Goal: Obtain resource: Download file/media

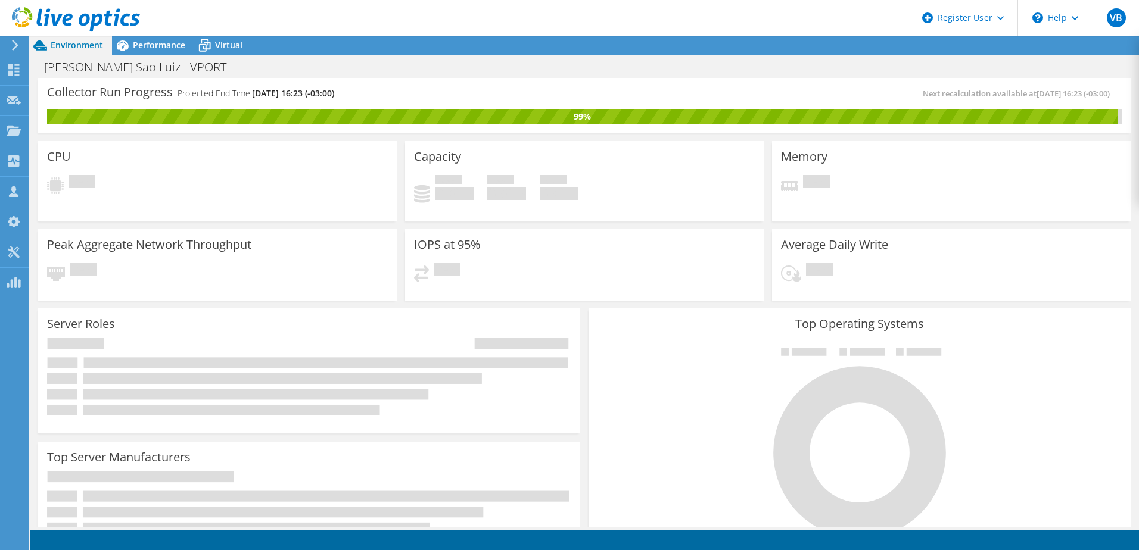
click at [953, 73] on div "Bunge Sao Luiz - VPORT Print" at bounding box center [584, 67] width 1109 height 22
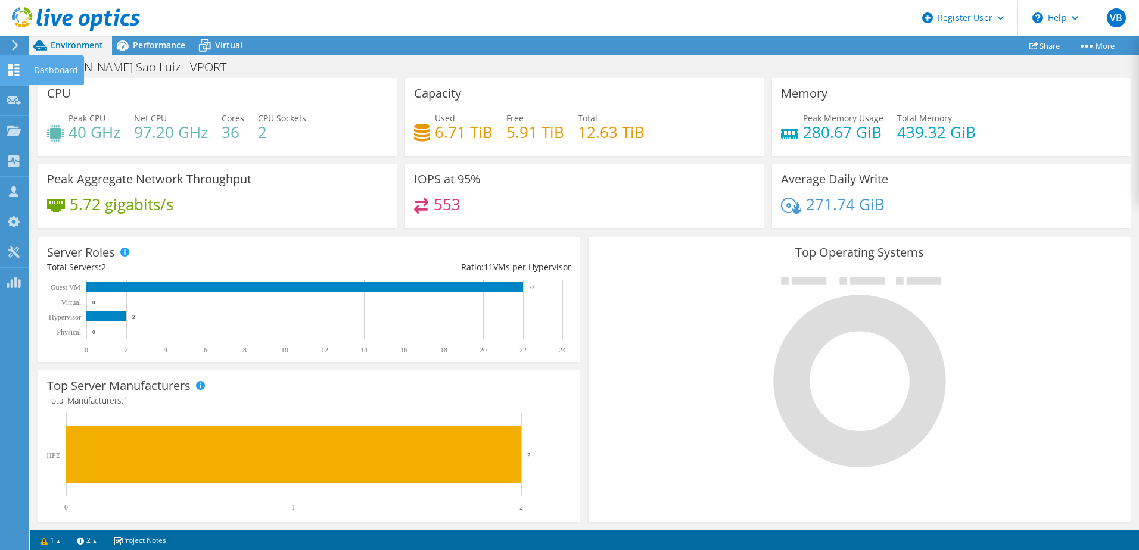
click at [11, 71] on use at bounding box center [13, 69] width 11 height 11
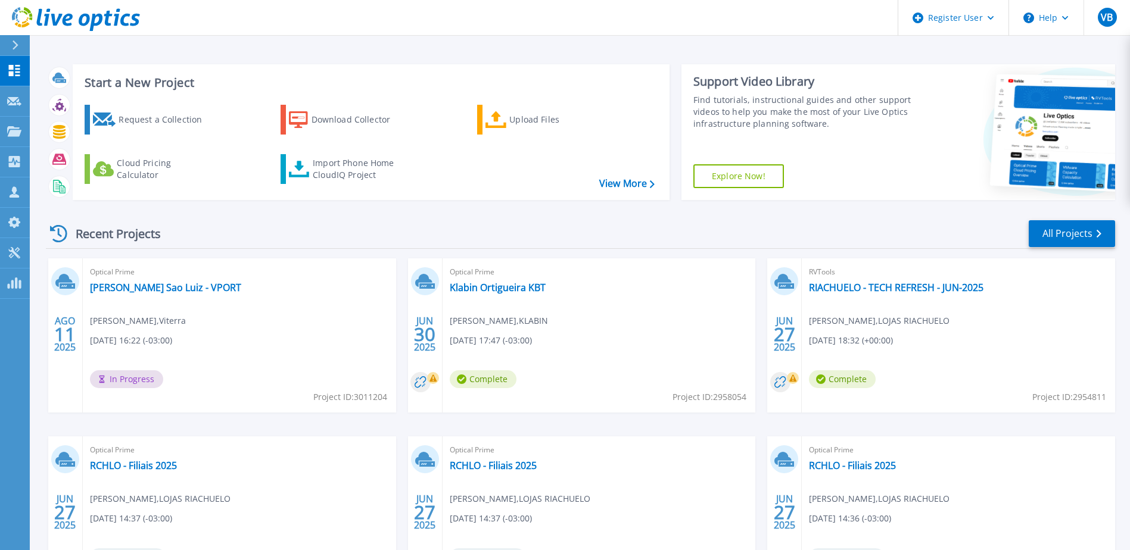
click at [142, 298] on div "Optical Prime Bunge Sao Luiz - VPORT Willian Rizzi , Viterra 08/11/2025, 16:22 …" at bounding box center [239, 335] width 313 height 154
click at [147, 287] on link "[PERSON_NAME] Sao Luiz - VPORT" at bounding box center [165, 288] width 151 height 12
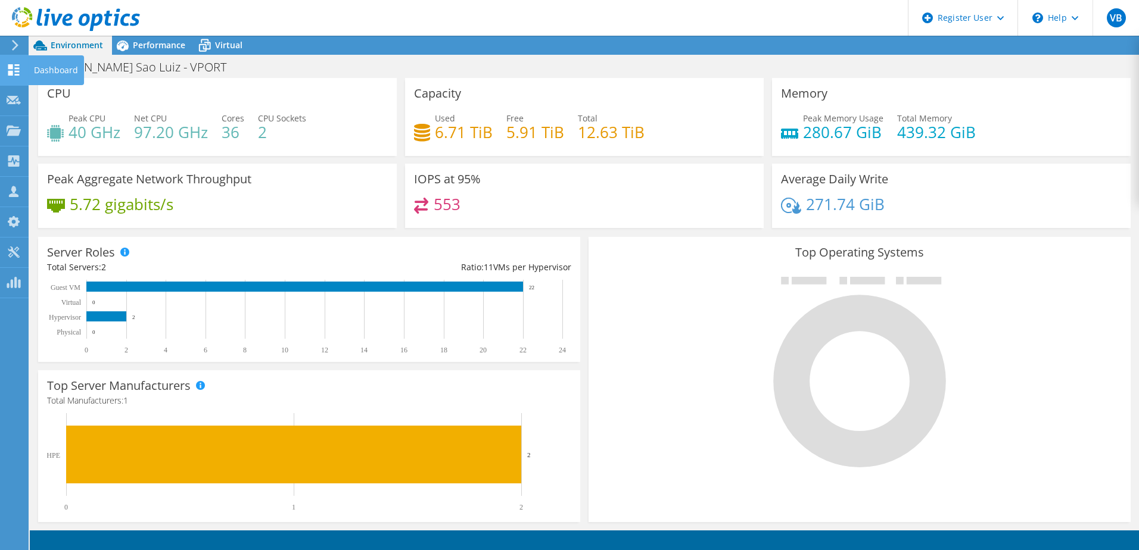
click at [10, 75] on use at bounding box center [13, 69] width 11 height 11
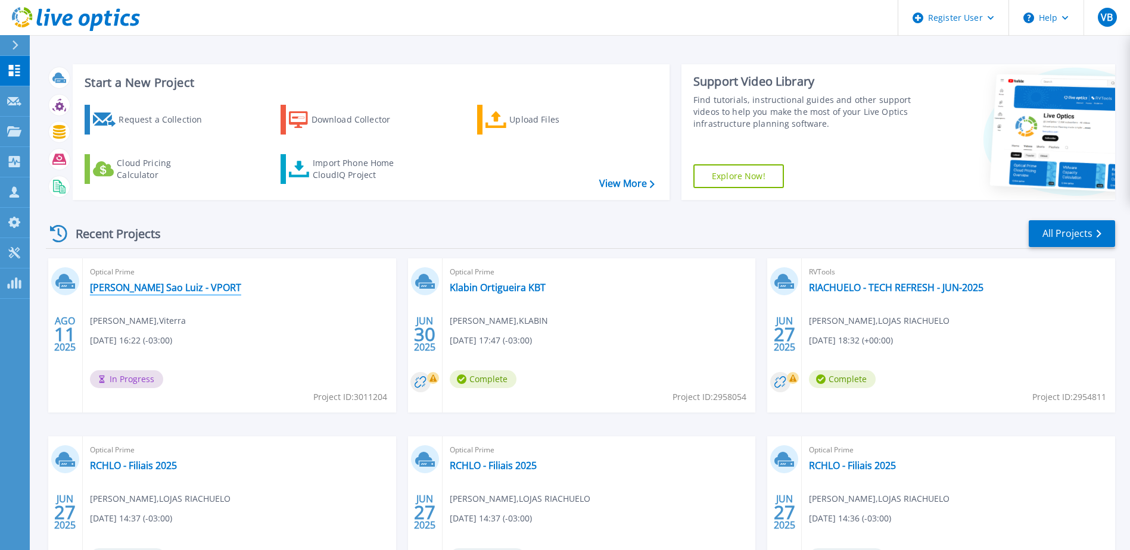
click at [113, 292] on link "[PERSON_NAME] Sao Luiz - VPORT" at bounding box center [165, 288] width 151 height 12
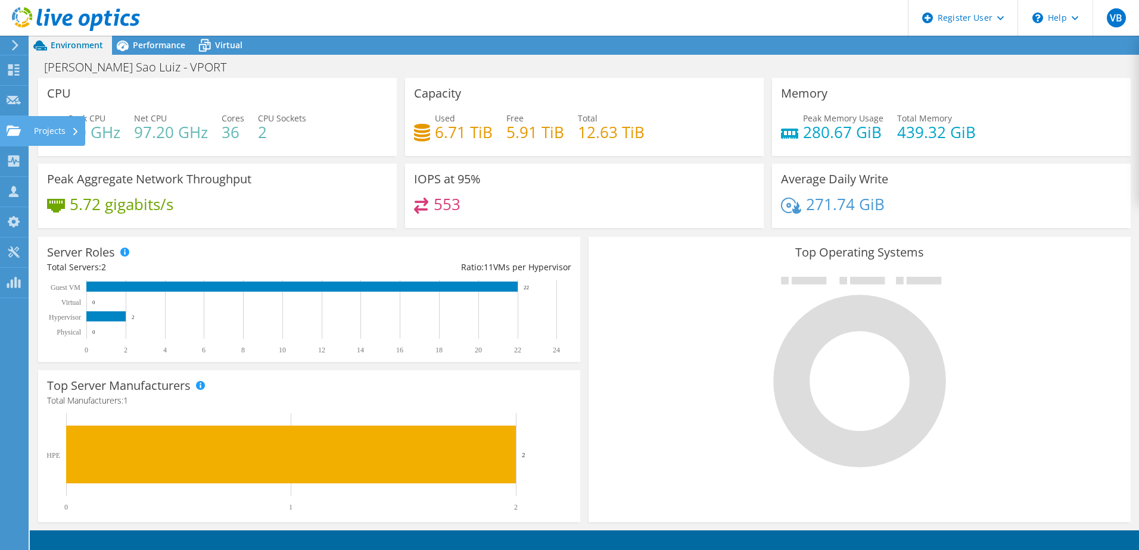
click at [10, 127] on use at bounding box center [14, 130] width 14 height 10
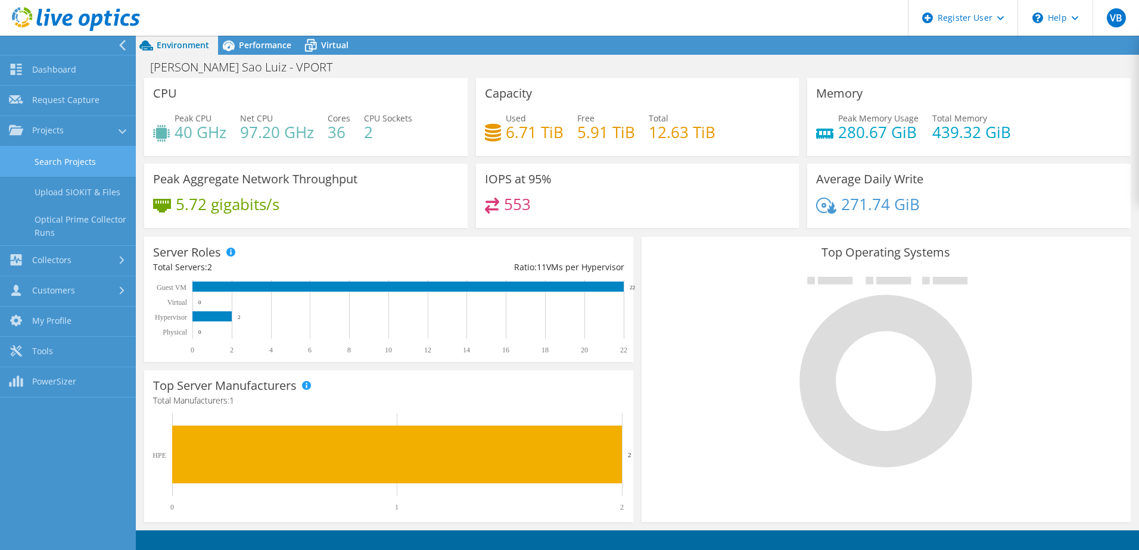
click at [71, 161] on link "Search Projects" at bounding box center [68, 161] width 136 height 30
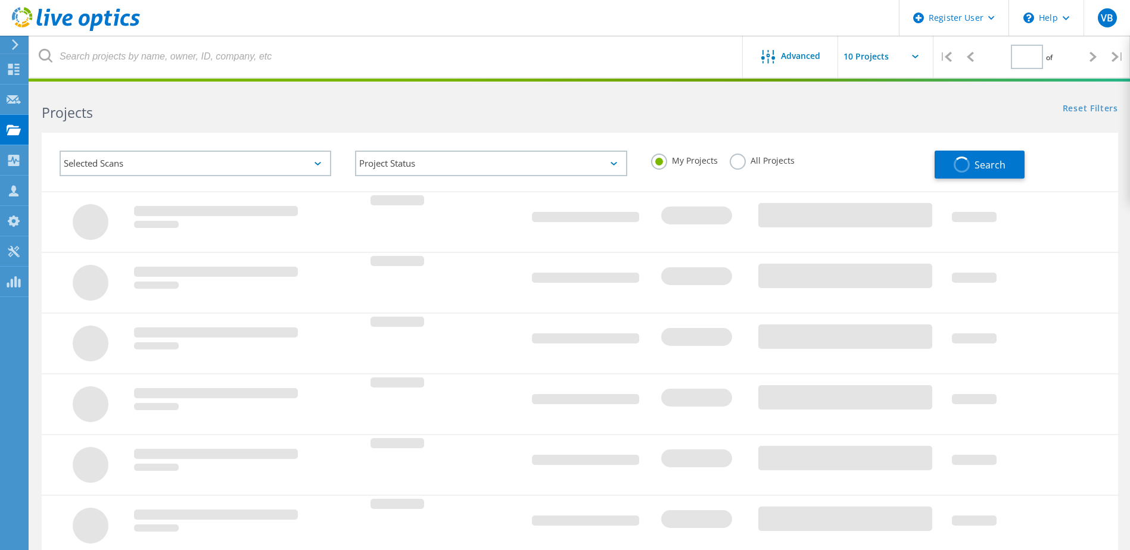
type input "1"
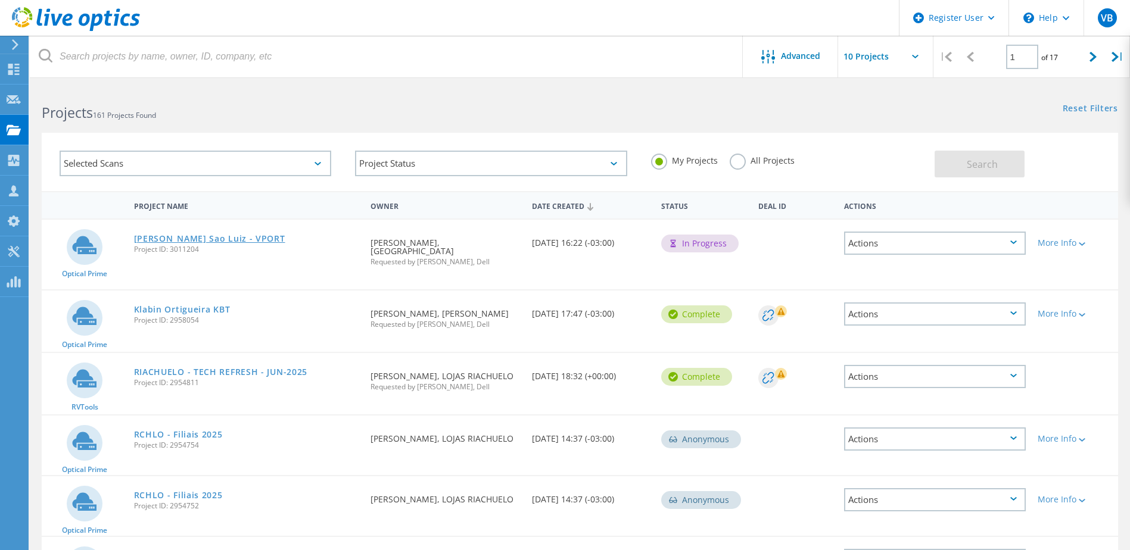
click at [184, 240] on link "[PERSON_NAME] Sao Luiz - VPORT" at bounding box center [209, 239] width 151 height 8
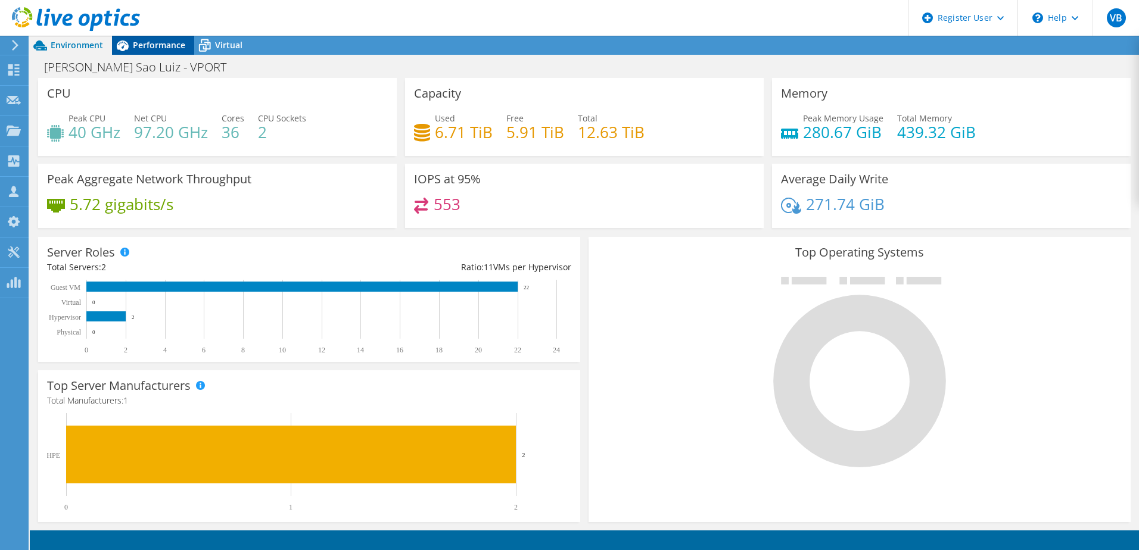
click at [130, 45] on icon at bounding box center [122, 45] width 21 height 21
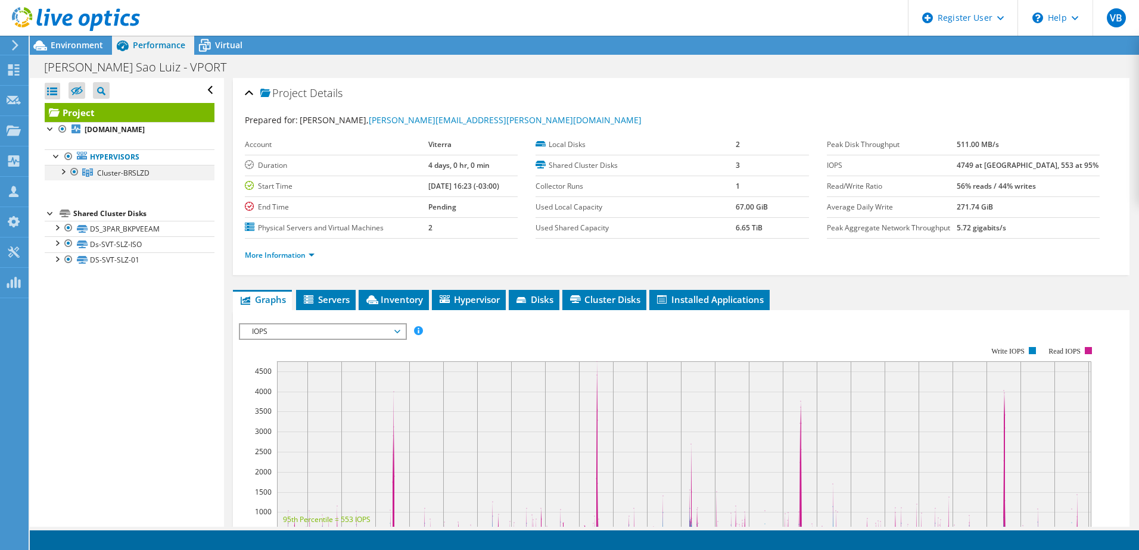
click at [63, 174] on div at bounding box center [63, 171] width 12 height 12
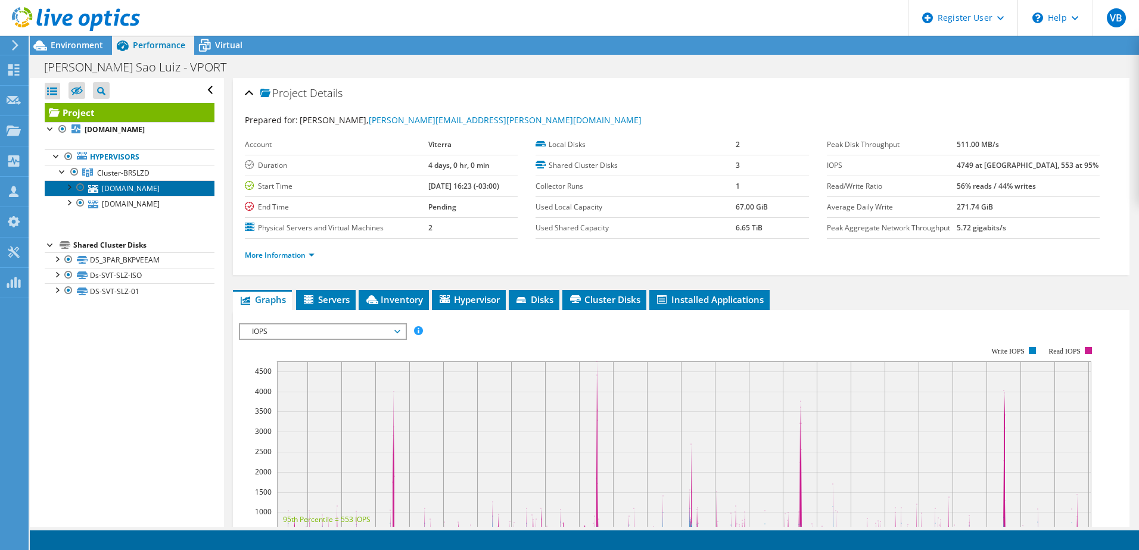
click at [152, 190] on link "[DOMAIN_NAME]" at bounding box center [130, 187] width 170 height 15
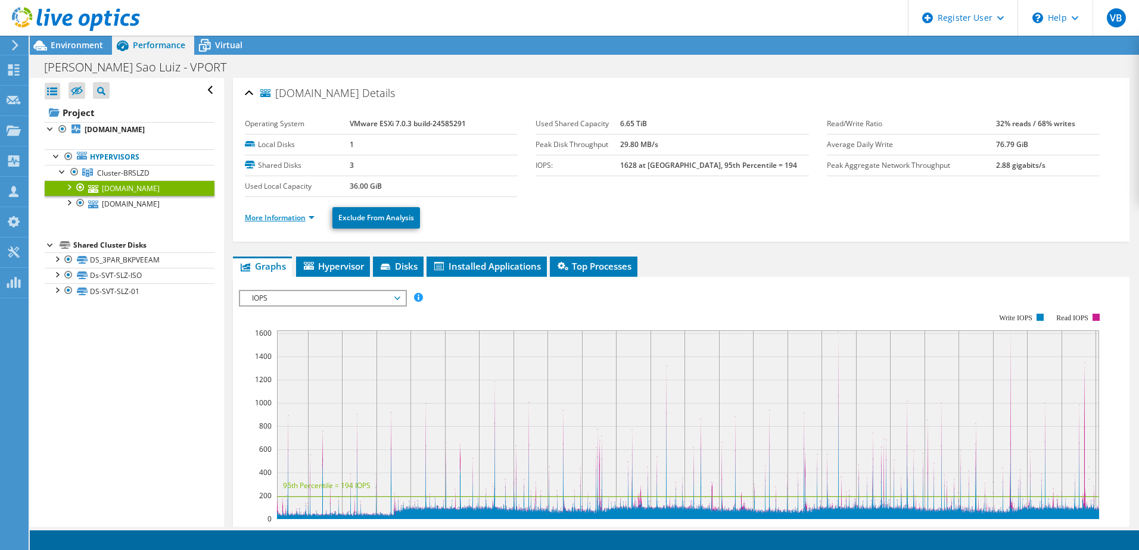
click at [305, 222] on link "More Information" at bounding box center [280, 218] width 70 height 10
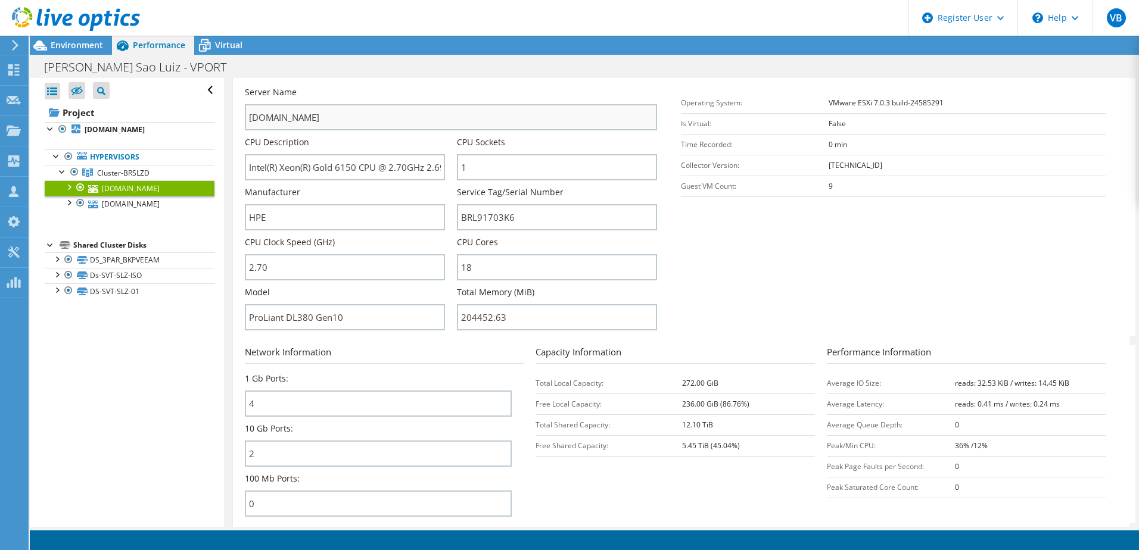
scroll to position [357, 0]
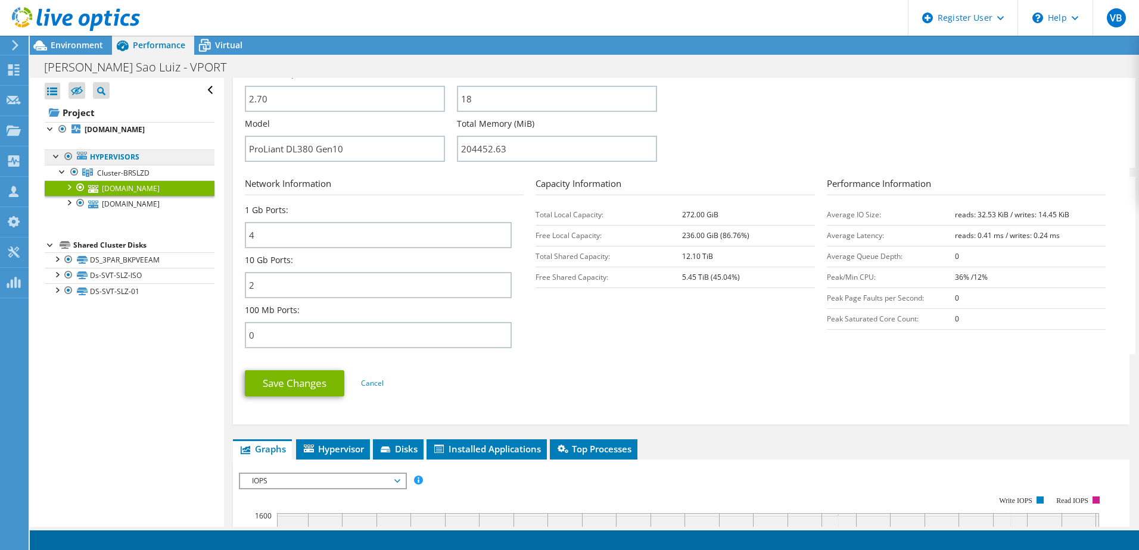
click at [143, 159] on link "Hypervisors" at bounding box center [130, 156] width 170 height 15
click at [113, 154] on link "Hypervisors" at bounding box center [130, 156] width 170 height 15
click at [111, 172] on span "Cluster-BRSLZD" at bounding box center [123, 173] width 52 height 10
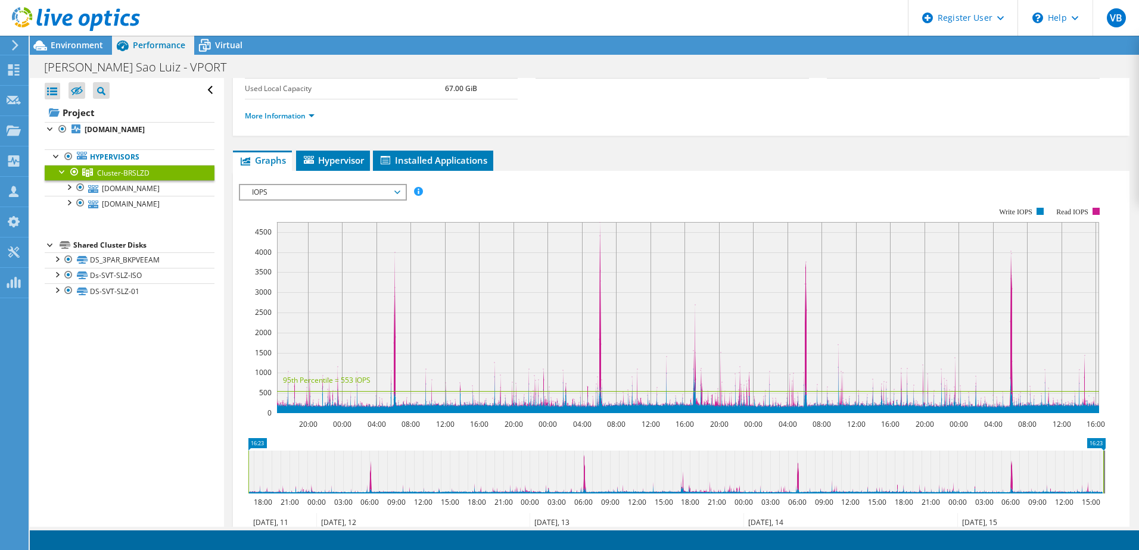
scroll to position [0, 0]
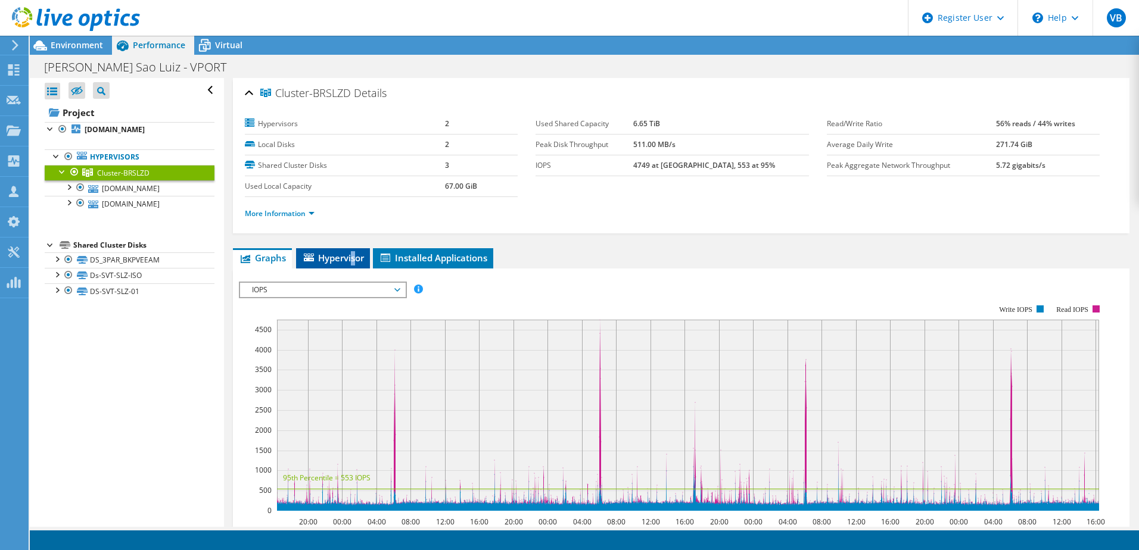
click at [353, 251] on li "Hypervisor" at bounding box center [333, 258] width 74 height 20
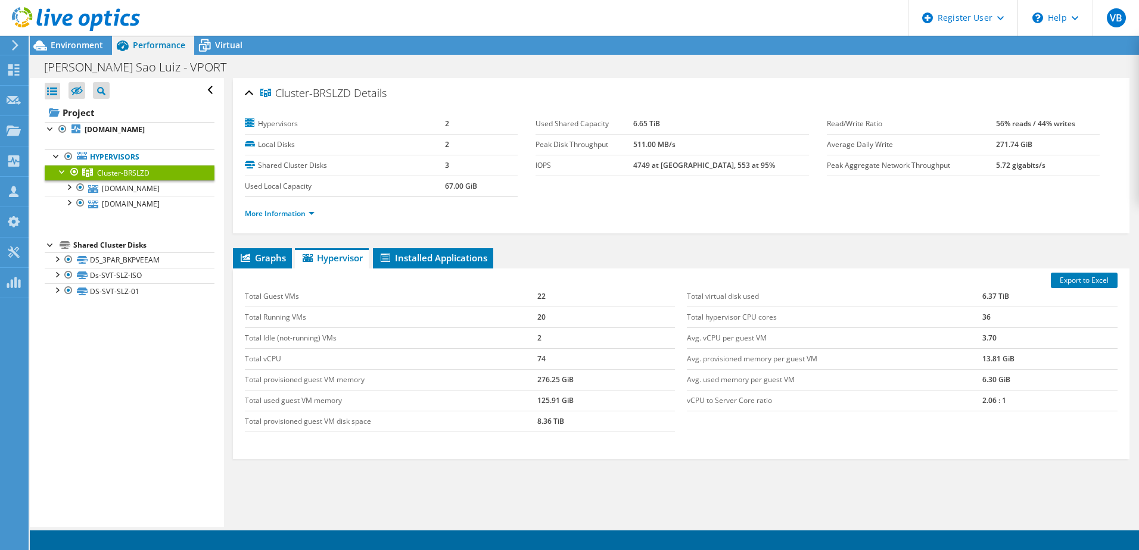
click at [568, 247] on div "Cluster-BRSLZD Details Hypervisors 2 Local Disks 2 Shared Cluster Disks 3 Used …" at bounding box center [681, 322] width 914 height 489
click at [67, 188] on div at bounding box center [69, 186] width 12 height 12
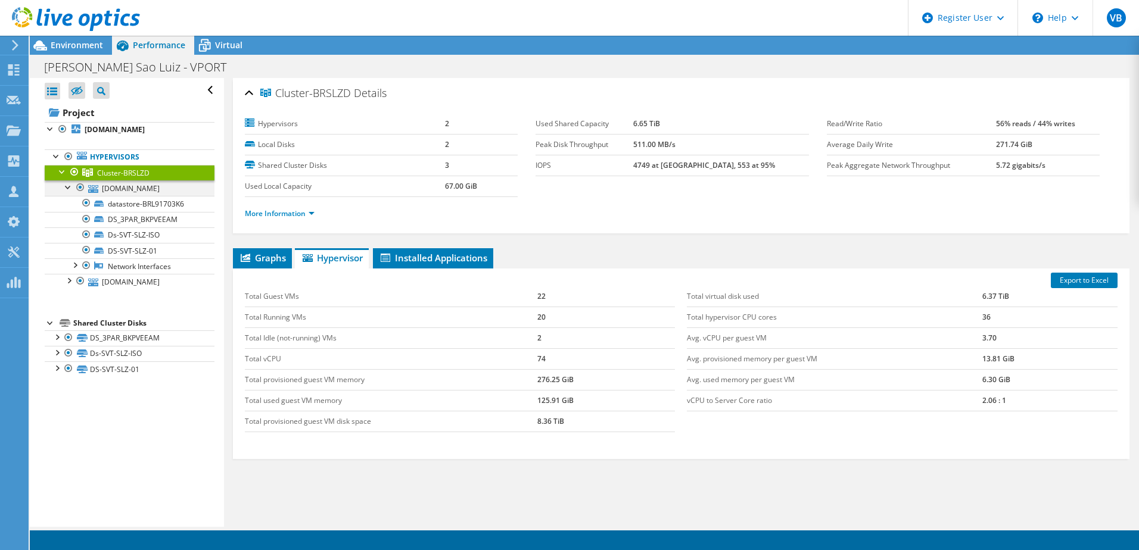
click at [67, 188] on div at bounding box center [69, 186] width 12 height 12
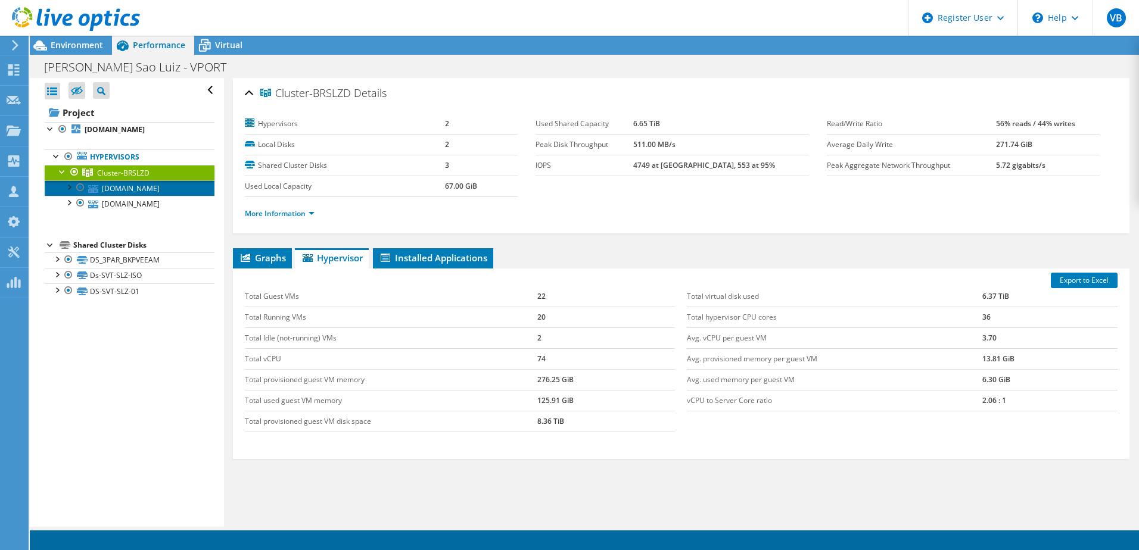
click at [133, 184] on link "[DOMAIN_NAME]" at bounding box center [130, 187] width 170 height 15
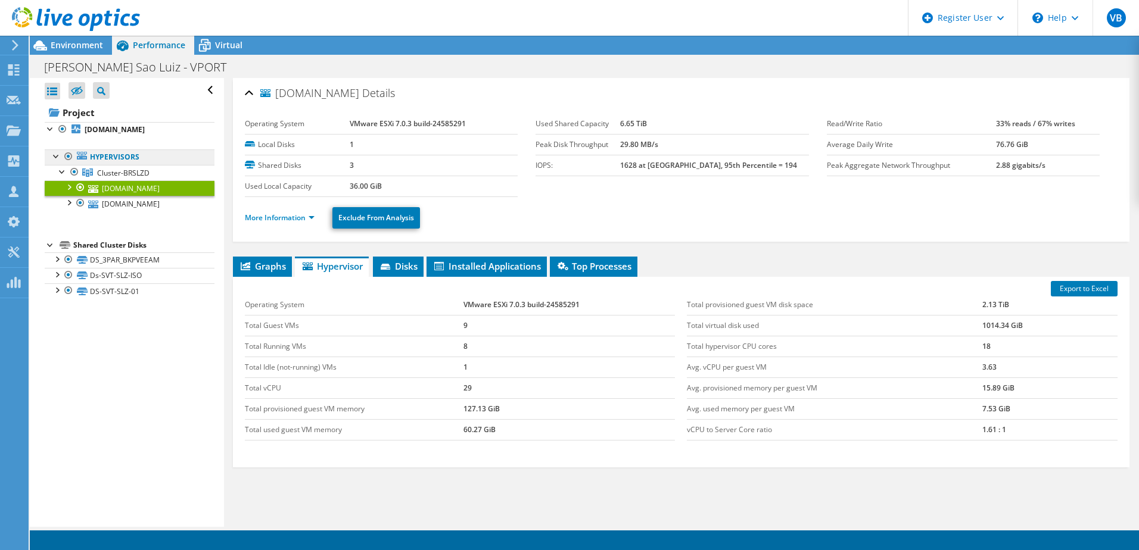
click at [139, 160] on link "Hypervisors" at bounding box center [130, 156] width 170 height 15
click at [71, 42] on span "Environment" at bounding box center [77, 44] width 52 height 11
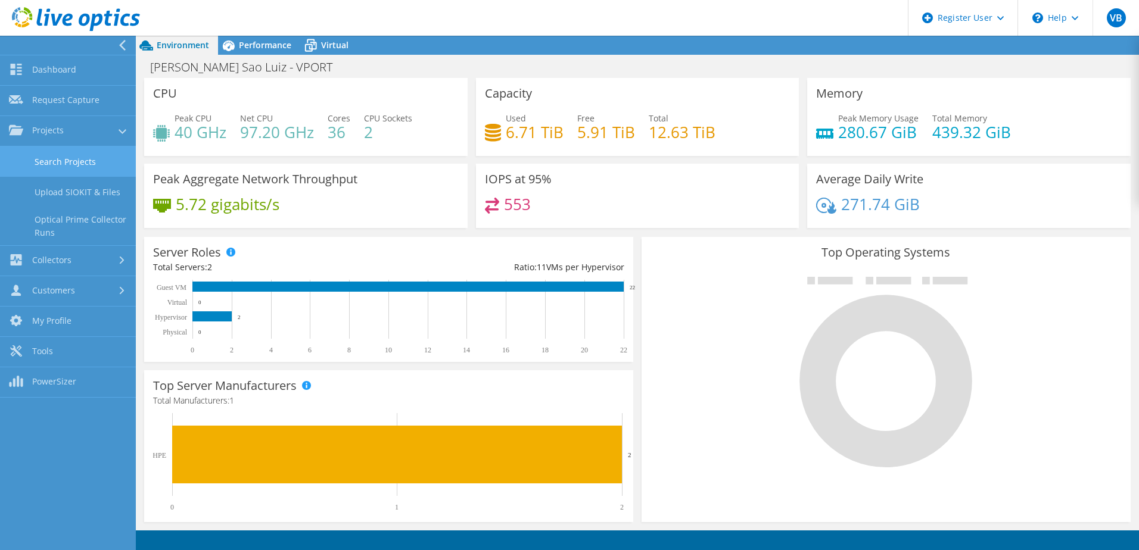
click at [60, 163] on link "Search Projects" at bounding box center [68, 161] width 136 height 30
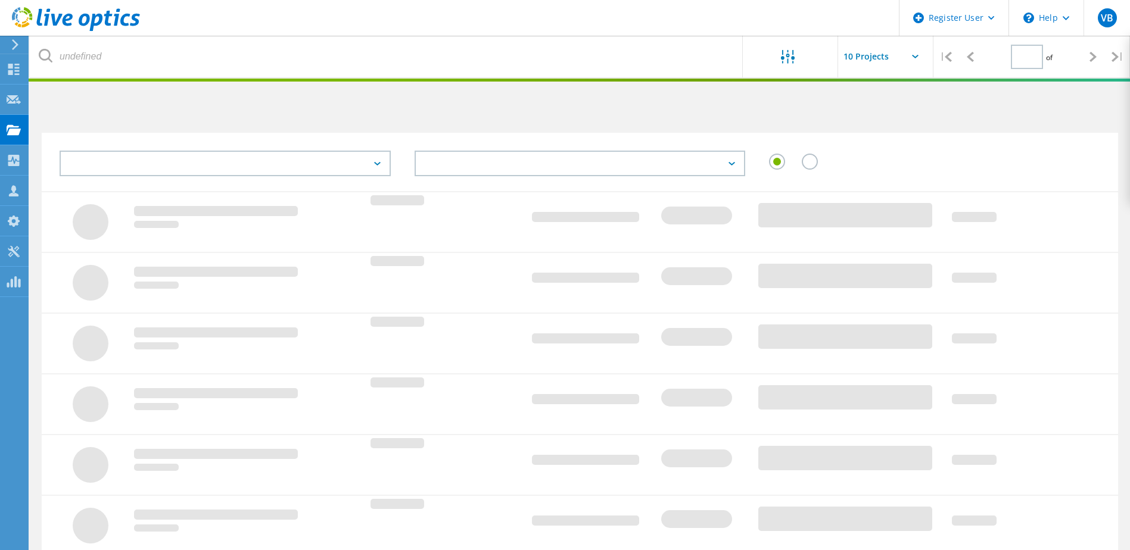
type input "1"
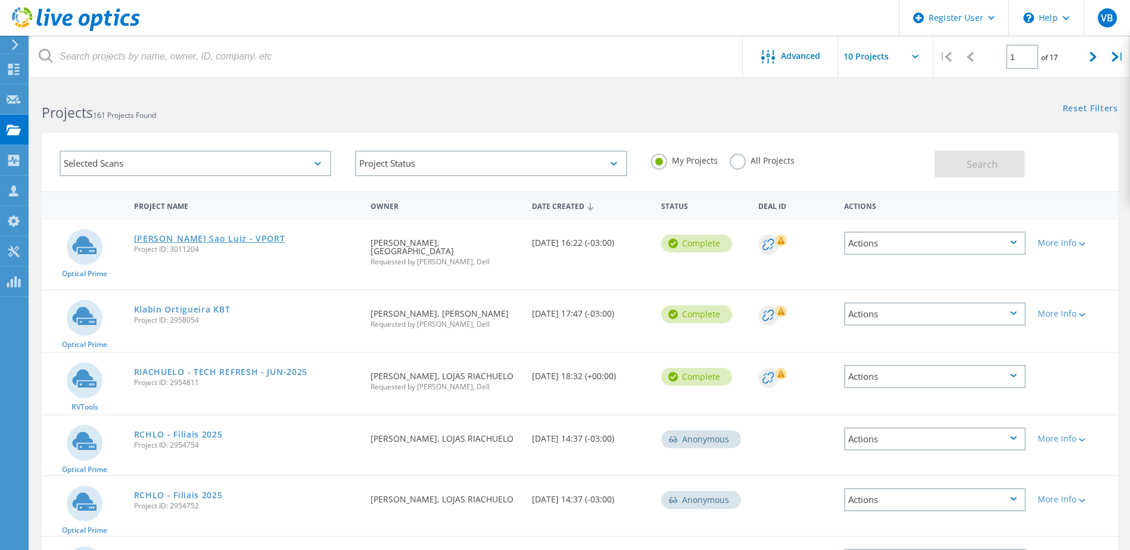
click at [220, 239] on link "[PERSON_NAME] Sao Luiz - VPORT" at bounding box center [209, 239] width 151 height 8
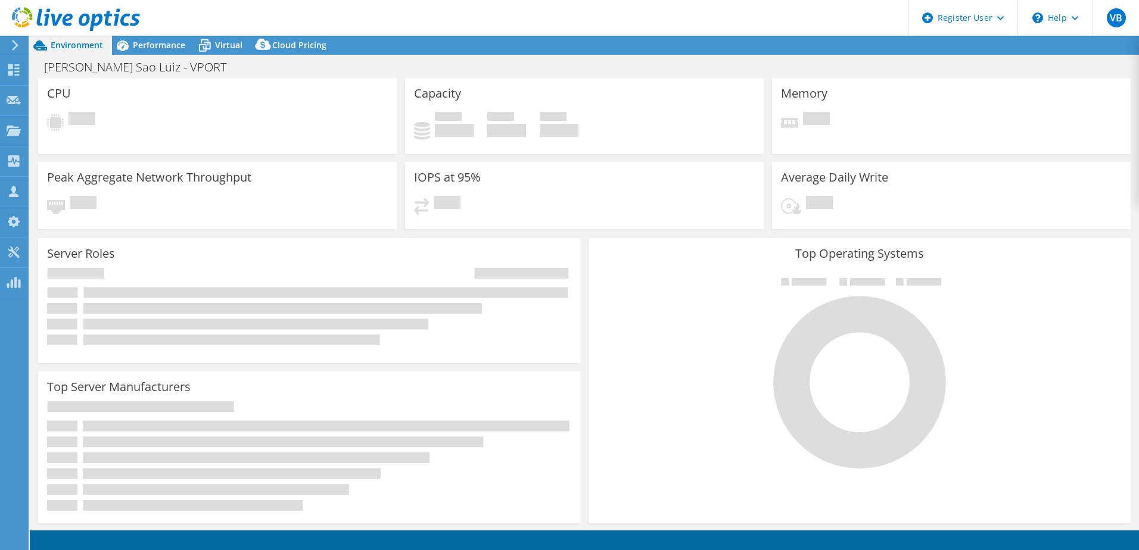
select select "USD"
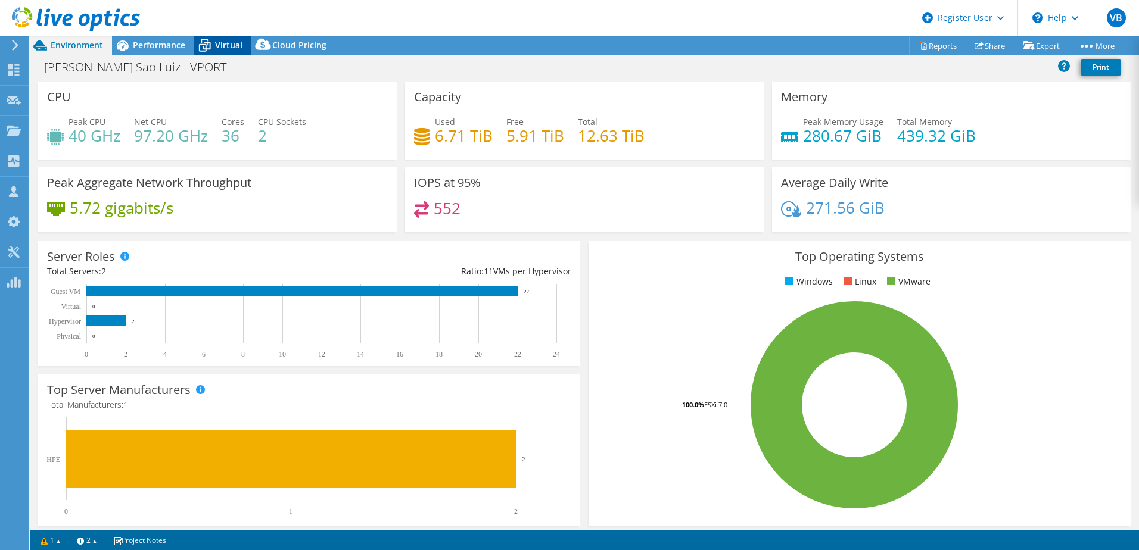
click at [219, 50] on span "Virtual" at bounding box center [228, 44] width 27 height 11
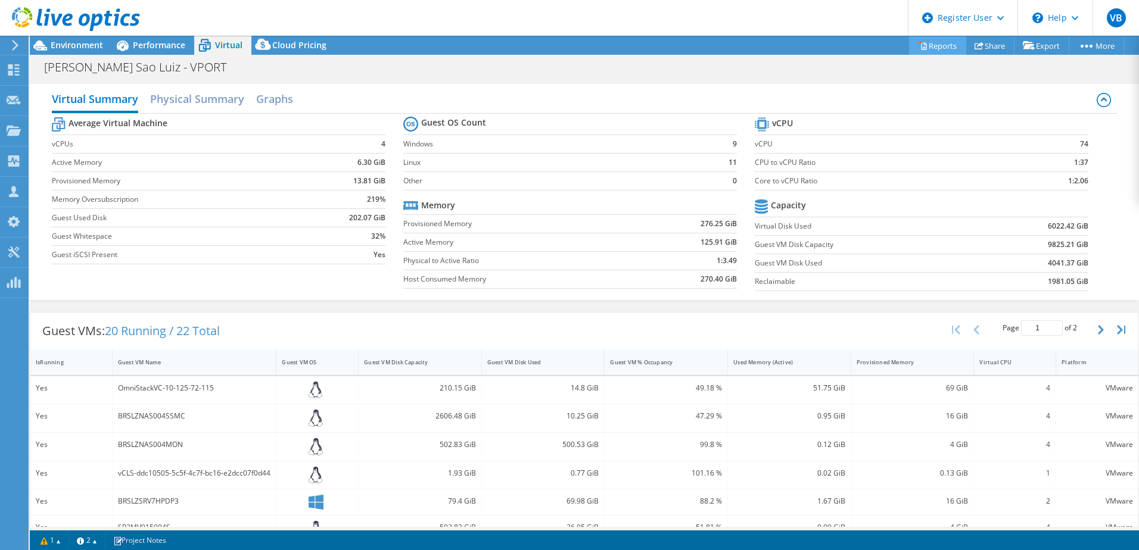
click at [943, 43] on link "Reports" at bounding box center [937, 45] width 57 height 18
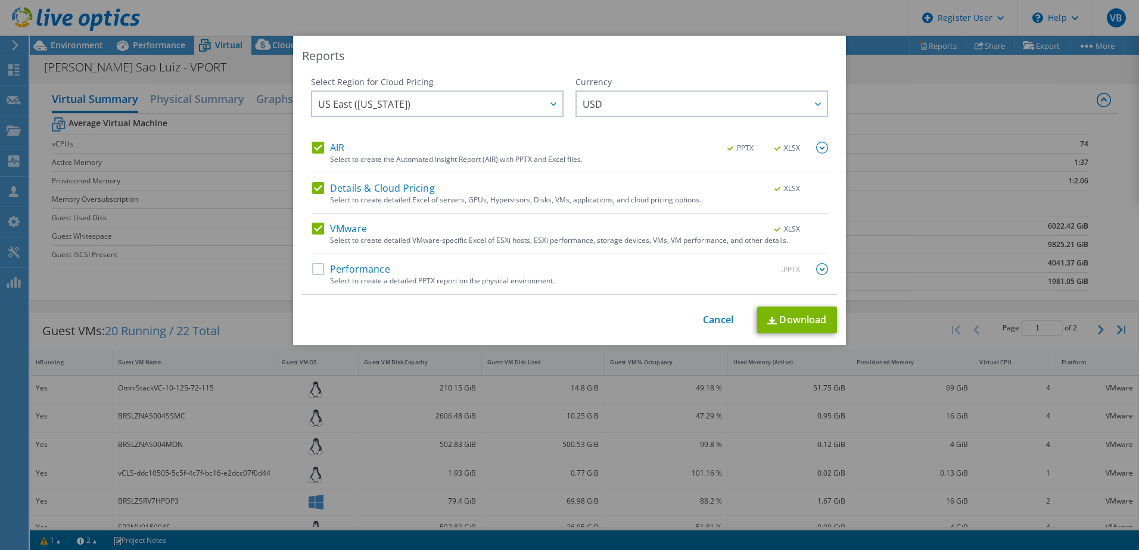
click at [347, 269] on label "Performance" at bounding box center [351, 269] width 78 height 12
click at [0, 0] on input "Performance" at bounding box center [0, 0] width 0 height 0
click at [548, 99] on div at bounding box center [552, 104] width 19 height 24
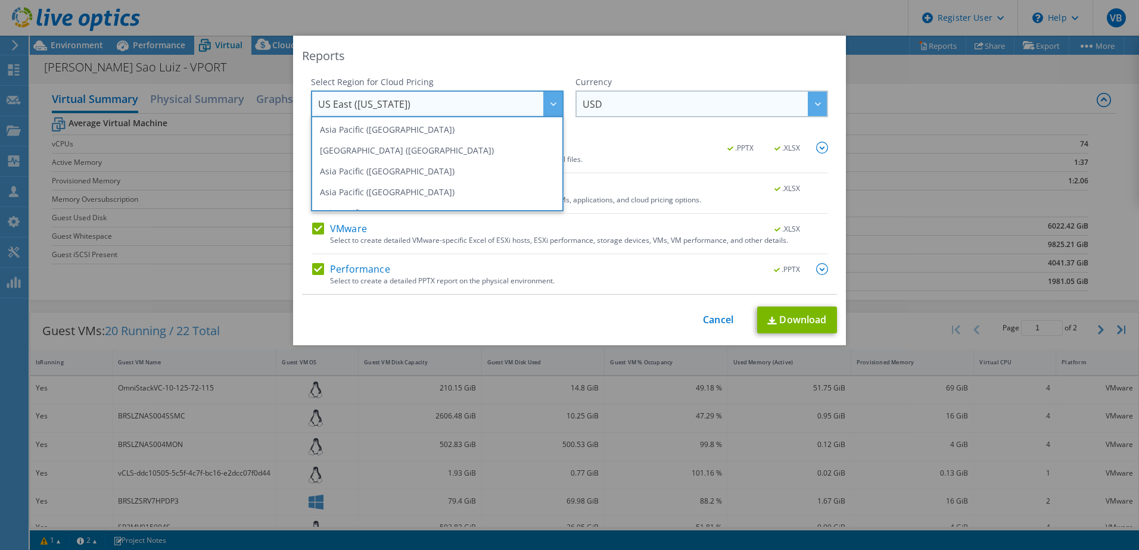
click at [687, 96] on span "USD" at bounding box center [704, 104] width 244 height 24
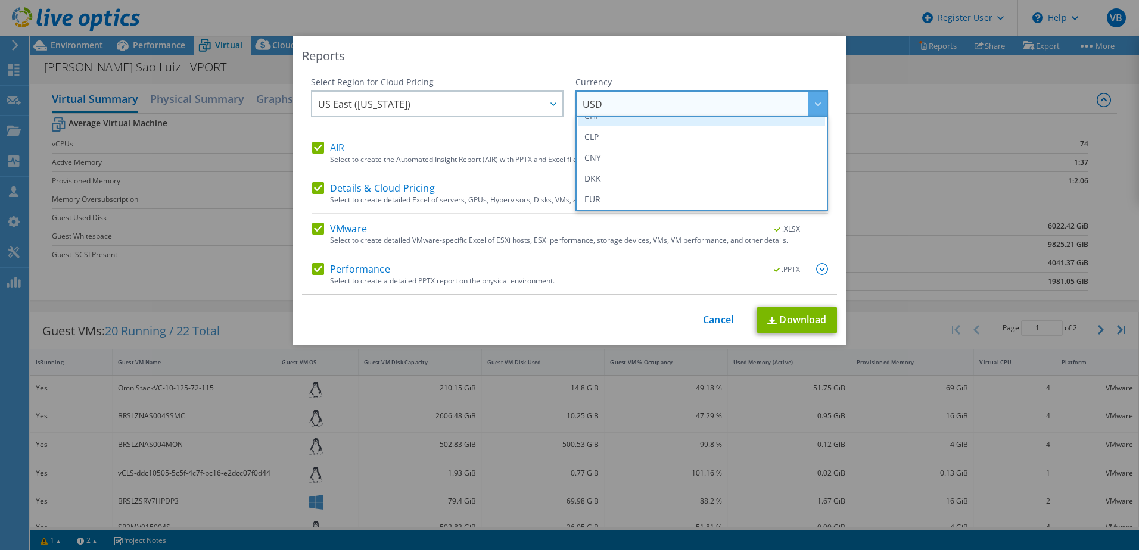
scroll to position [119, 0]
click at [706, 62] on div "Reports" at bounding box center [569, 56] width 535 height 17
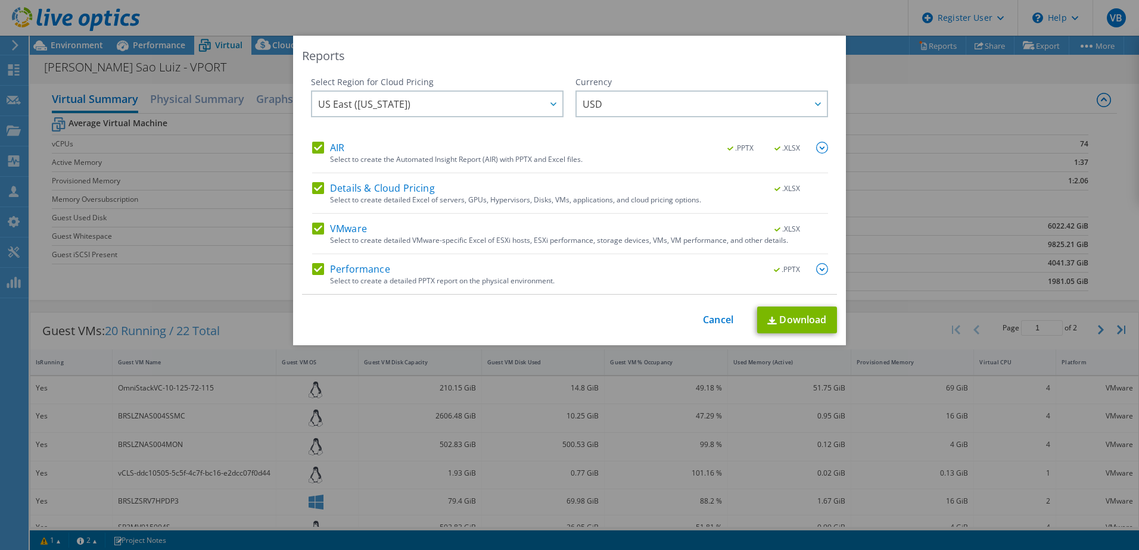
click at [816, 267] on img at bounding box center [822, 269] width 12 height 12
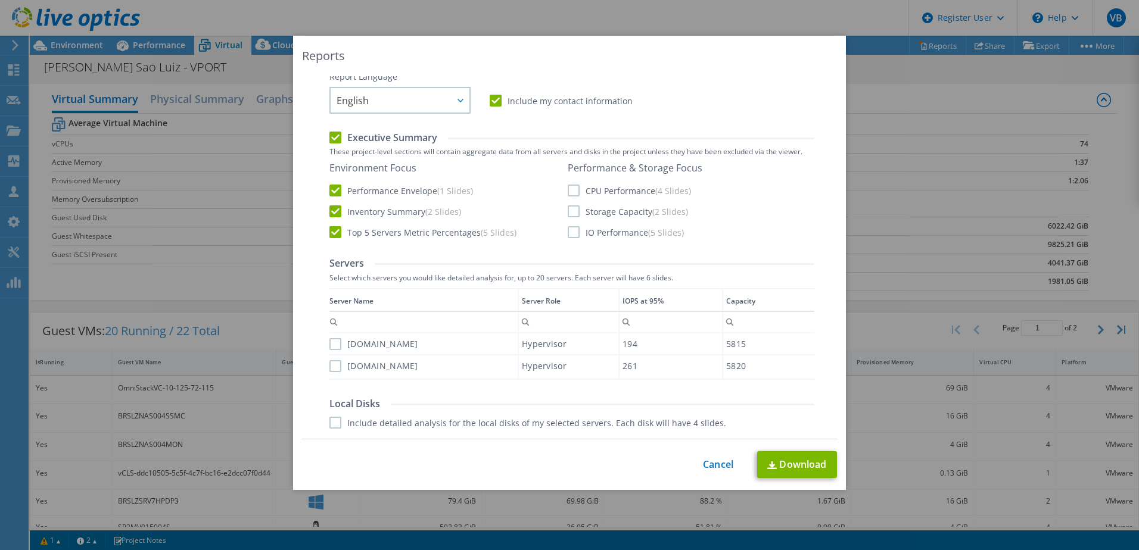
scroll to position [238, 0]
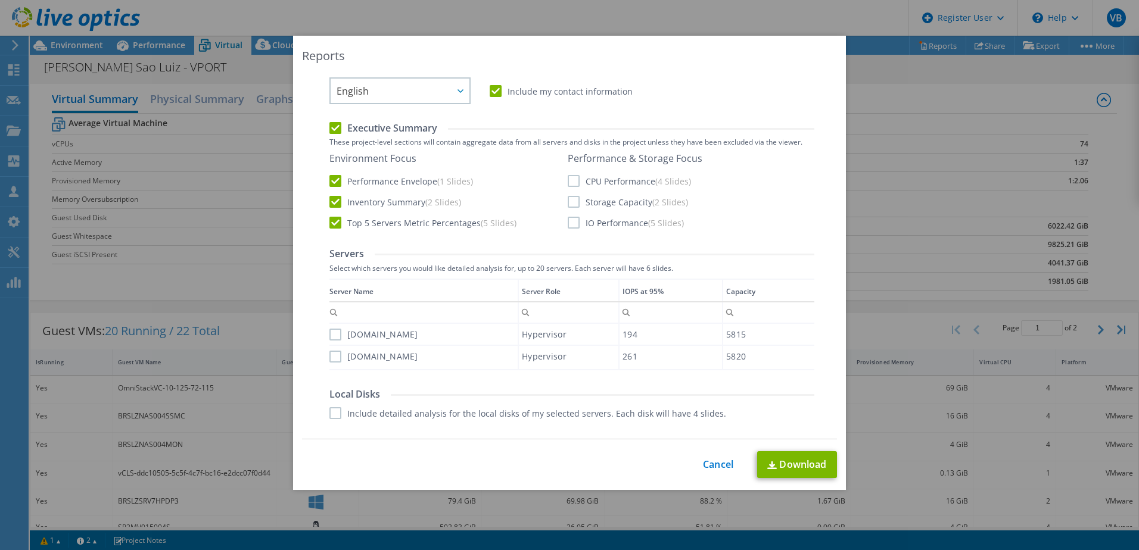
click at [567, 180] on label "CPU Performance (4 Slides)" at bounding box center [628, 181] width 123 height 12
click at [0, 0] on input "CPU Performance (4 Slides)" at bounding box center [0, 0] width 0 height 0
click at [572, 205] on label "Storage Capacity (2 Slides)" at bounding box center [627, 202] width 120 height 12
click at [0, 0] on input "Storage Capacity (2 Slides)" at bounding box center [0, 0] width 0 height 0
click at [573, 226] on label "IO Performance (5 Slides)" at bounding box center [625, 223] width 116 height 12
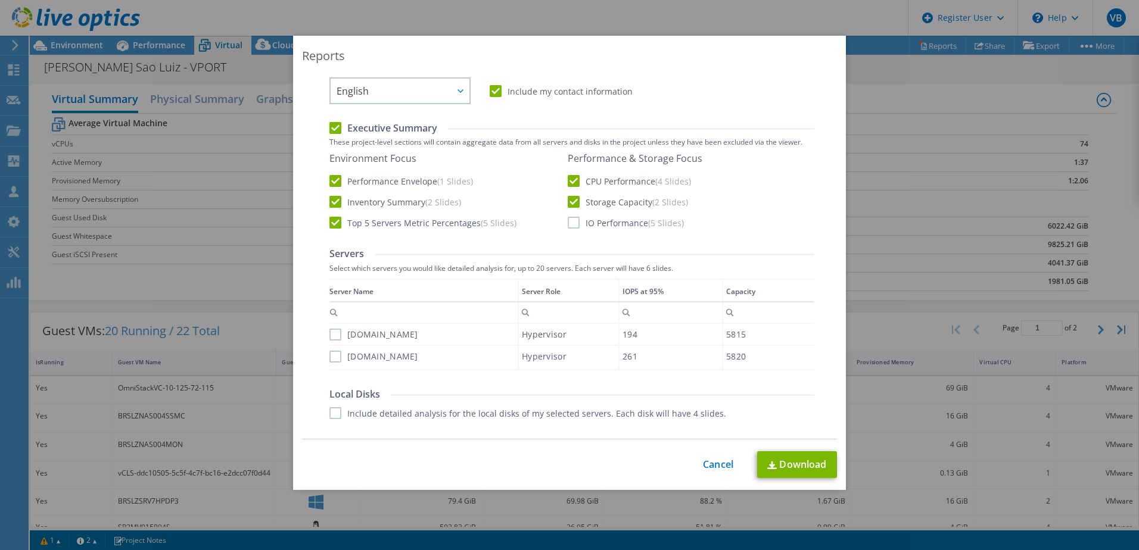
click at [0, 0] on input "IO Performance (5 Slides)" at bounding box center [0, 0] width 0 height 0
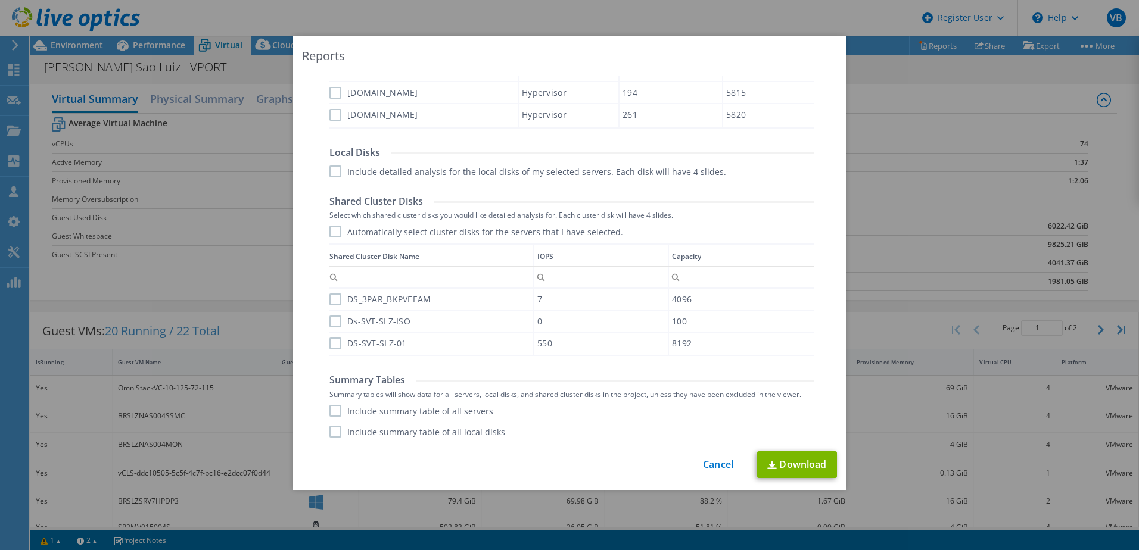
scroll to position [509, 0]
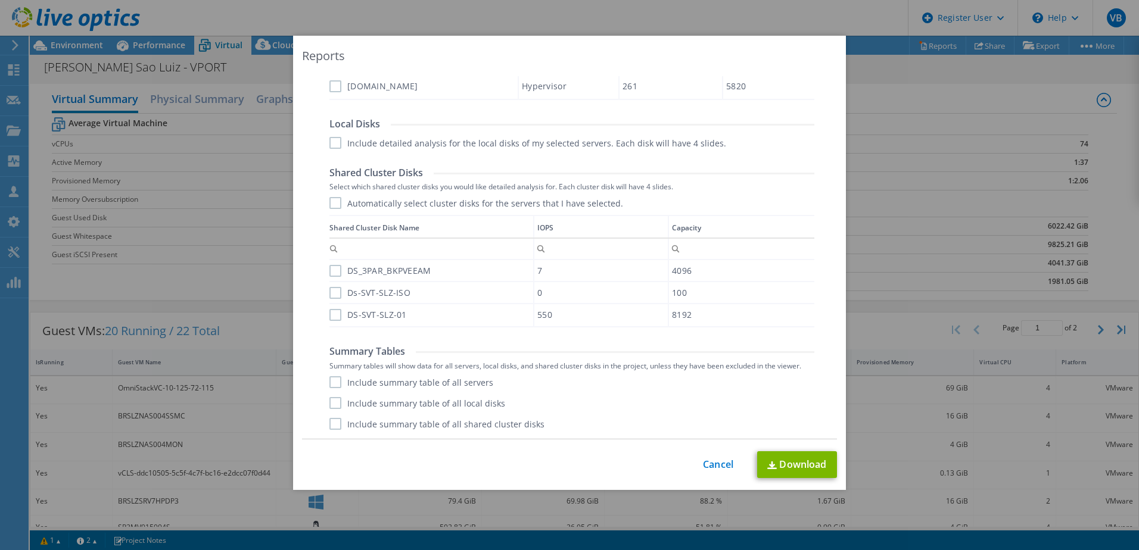
click at [329, 203] on label "Automatically select cluster disks for the servers that I have selected." at bounding box center [476, 203] width 294 height 12
click at [0, 0] on input "Automatically select cluster disks for the servers that I have selected." at bounding box center [0, 0] width 0 height 0
click at [339, 380] on label "Include summary table of all servers" at bounding box center [411, 382] width 164 height 12
click at [0, 0] on input "Include summary table of all servers" at bounding box center [0, 0] width 0 height 0
click at [330, 403] on label "Include summary table of all local disks" at bounding box center [417, 403] width 176 height 12
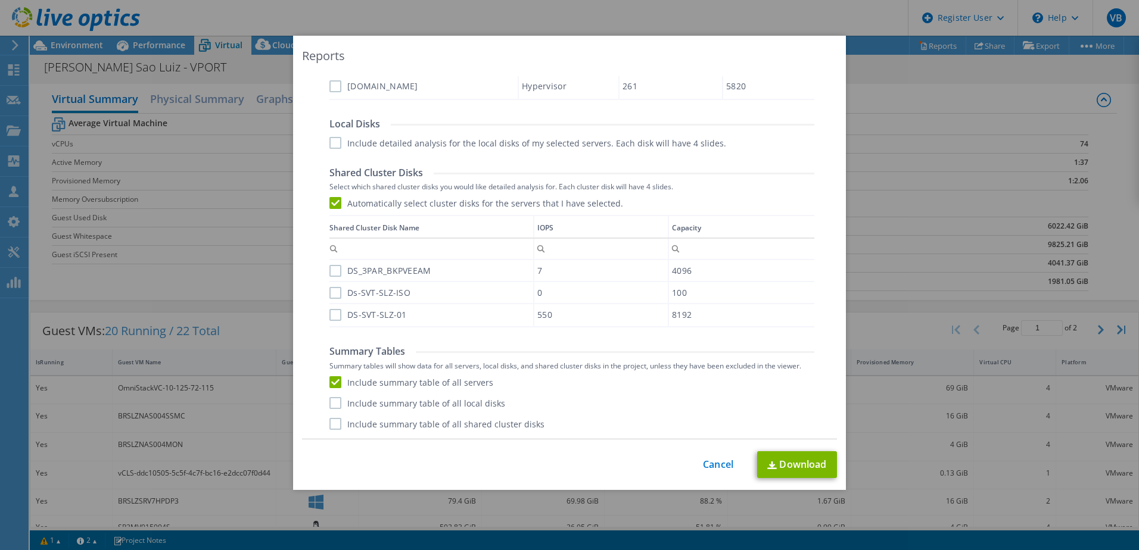
click at [0, 0] on input "Include summary table of all local disks" at bounding box center [0, 0] width 0 height 0
click at [329, 421] on label "Include summary table of all shared cluster disks" at bounding box center [436, 424] width 215 height 12
click at [0, 0] on input "Include summary table of all shared cluster disks" at bounding box center [0, 0] width 0 height 0
click at [331, 274] on label "DS_3PAR_BKPVEEAM" at bounding box center [379, 271] width 101 height 12
click at [0, 0] on input "DS_3PAR_BKPVEEAM" at bounding box center [0, 0] width 0 height 0
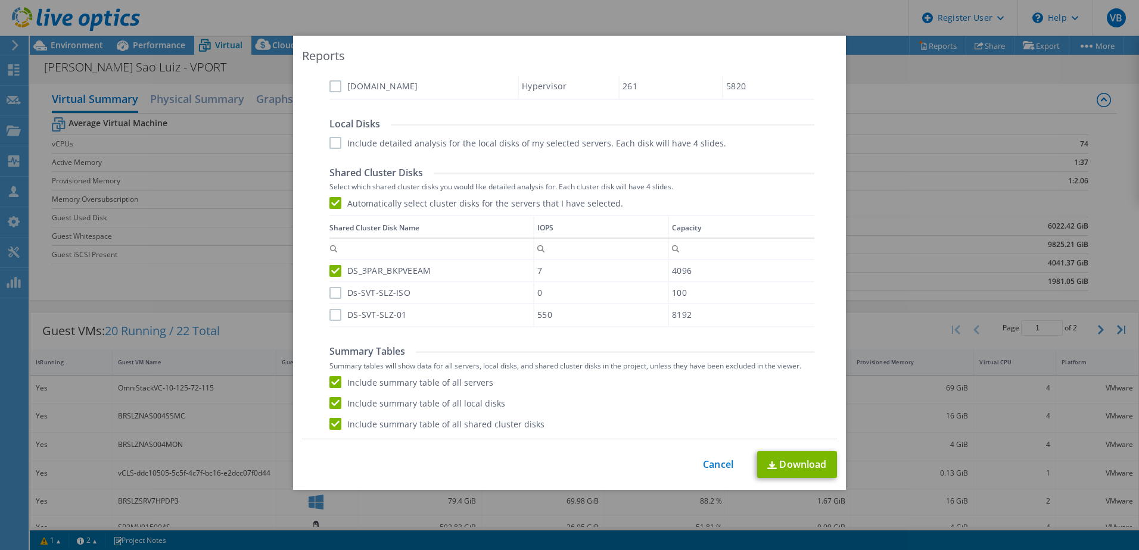
click at [335, 294] on label "Ds-SVT-SLZ-ISO" at bounding box center [369, 293] width 81 height 12
click at [0, 0] on input "Ds-SVT-SLZ-ISO" at bounding box center [0, 0] width 0 height 0
click at [335, 316] on label "DS-SVT-SLZ-01" at bounding box center [367, 315] width 77 height 12
click at [0, 0] on input "DS-SVT-SLZ-01" at bounding box center [0, 0] width 0 height 0
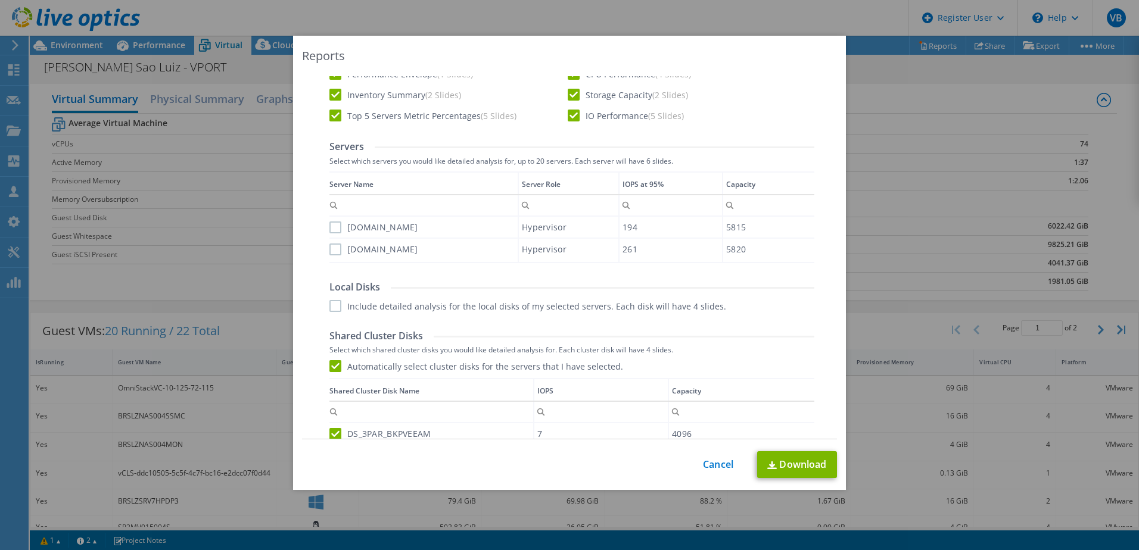
scroll to position [330, 0]
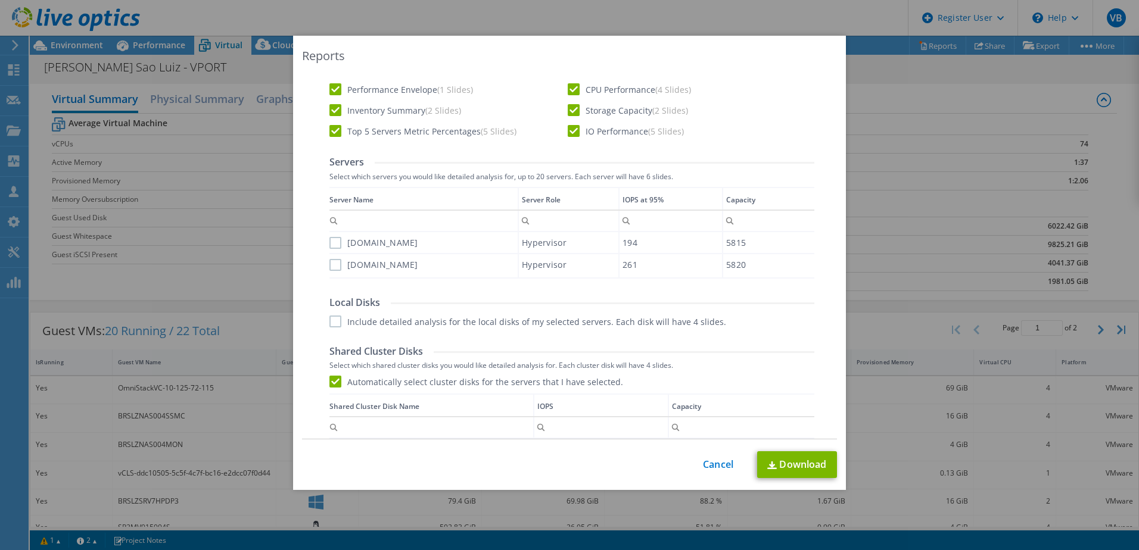
click at [332, 318] on label "Include detailed analysis for the local disks of my selected servers. Each disk…" at bounding box center [527, 322] width 397 height 12
click at [0, 0] on input "Include detailed analysis for the local disks of my selected servers. Each disk…" at bounding box center [0, 0] width 0 height 0
click at [329, 244] on label "[DOMAIN_NAME]" at bounding box center [373, 243] width 89 height 12
click at [0, 0] on input "[DOMAIN_NAME]" at bounding box center [0, 0] width 0 height 0
click at [333, 263] on label "[DOMAIN_NAME]" at bounding box center [373, 265] width 89 height 12
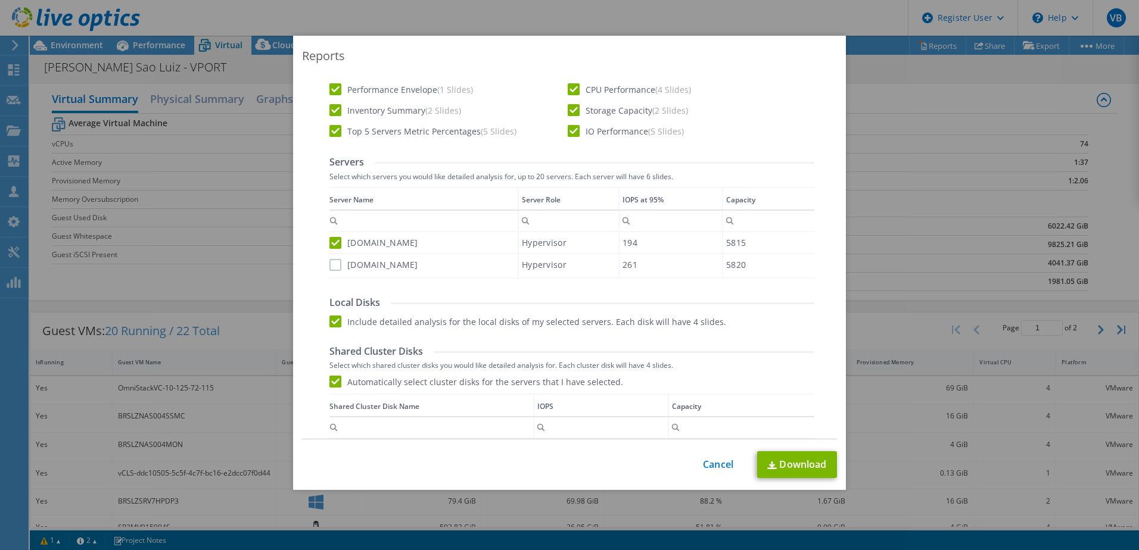
click at [0, 0] on input "[DOMAIN_NAME]" at bounding box center [0, 0] width 0 height 0
click at [791, 455] on link "Download" at bounding box center [797, 464] width 80 height 27
click at [302, 114] on div "Select Region for Cloud Pricing Asia Pacific ([GEOGRAPHIC_DATA]) [GEOGRAPHIC_DA…" at bounding box center [569, 257] width 535 height 363
click at [715, 459] on link "Cancel" at bounding box center [718, 464] width 30 height 11
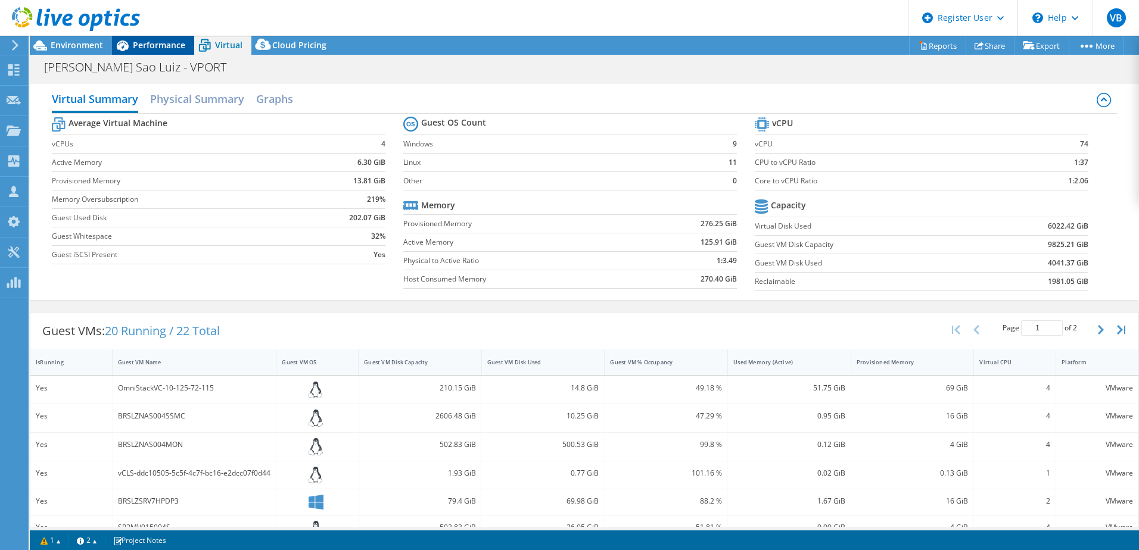
click at [142, 46] on span "Performance" at bounding box center [159, 44] width 52 height 11
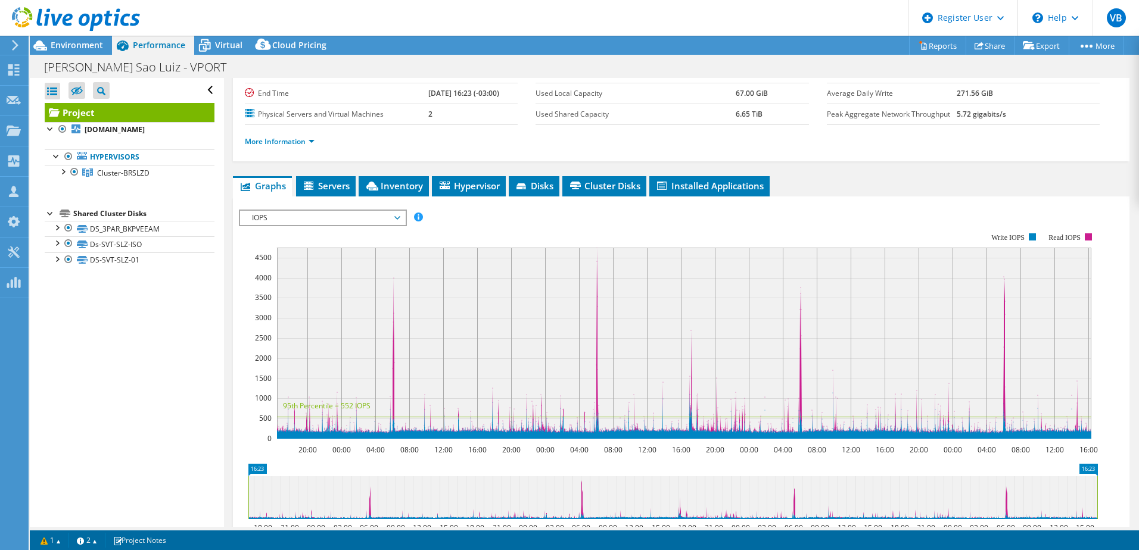
scroll to position [0, 0]
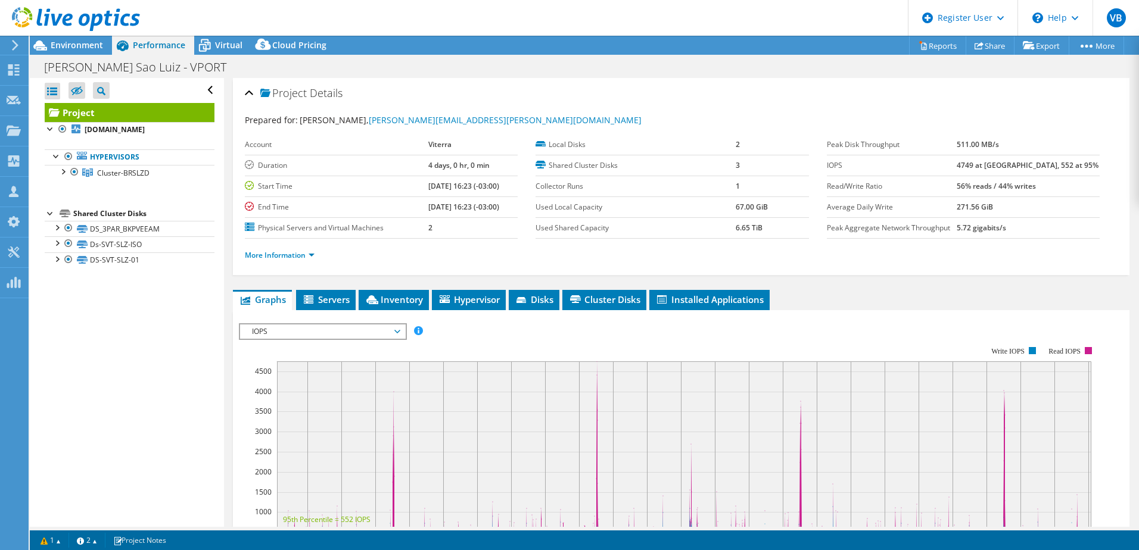
click at [353, 328] on span "IOPS" at bounding box center [322, 332] width 153 height 14
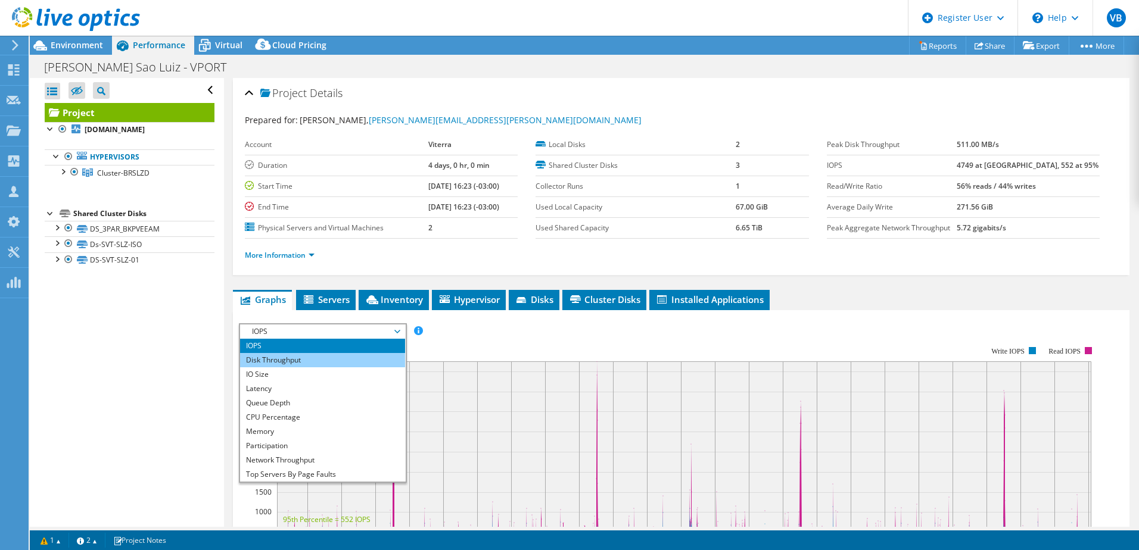
click at [328, 363] on li "Disk Throughput" at bounding box center [322, 360] width 165 height 14
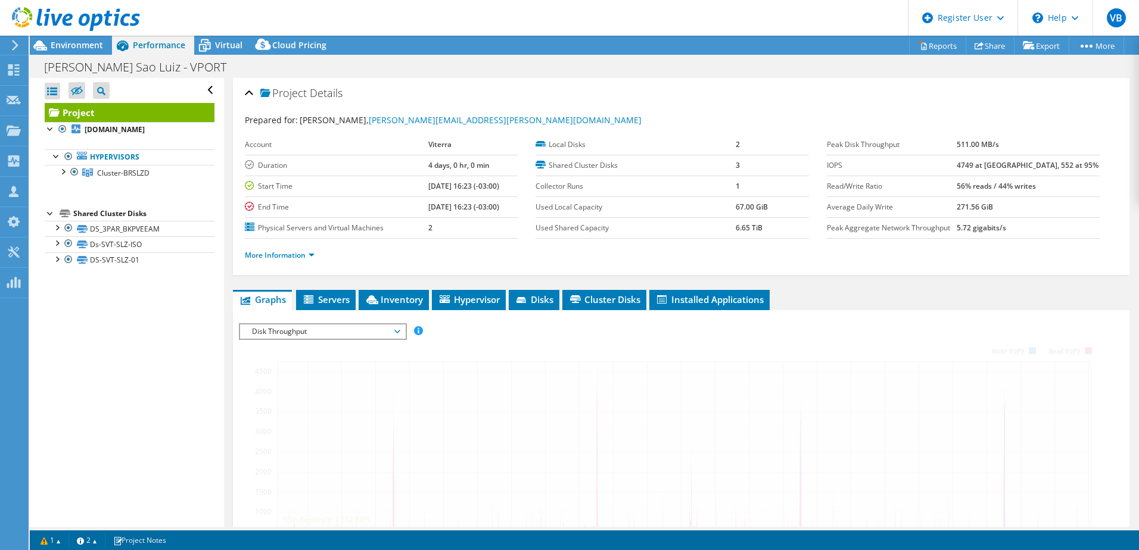
click at [326, 330] on span "Disk Throughput" at bounding box center [322, 332] width 153 height 14
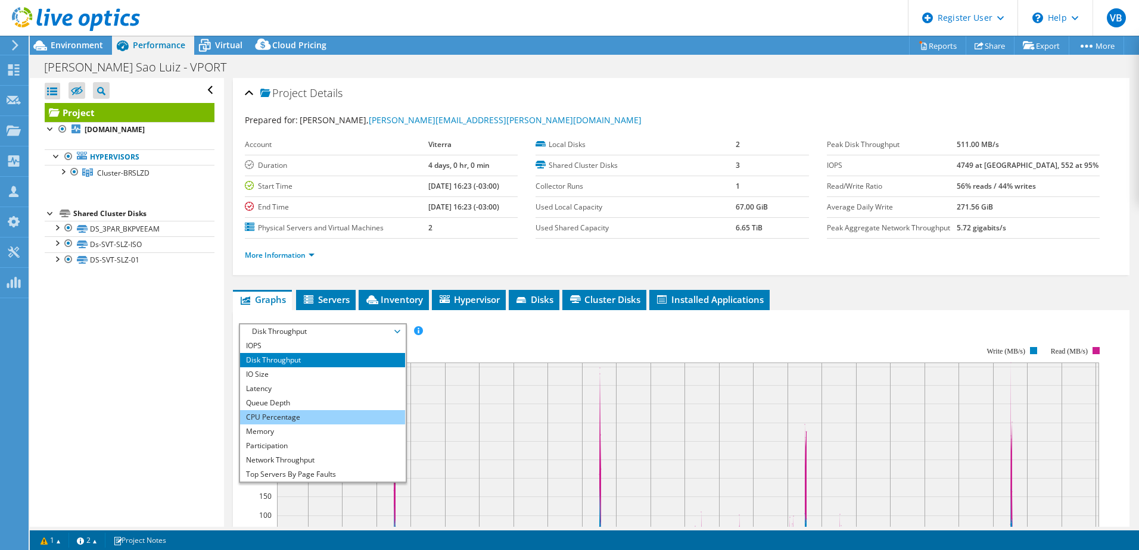
click at [313, 416] on li "CPU Percentage" at bounding box center [322, 417] width 165 height 14
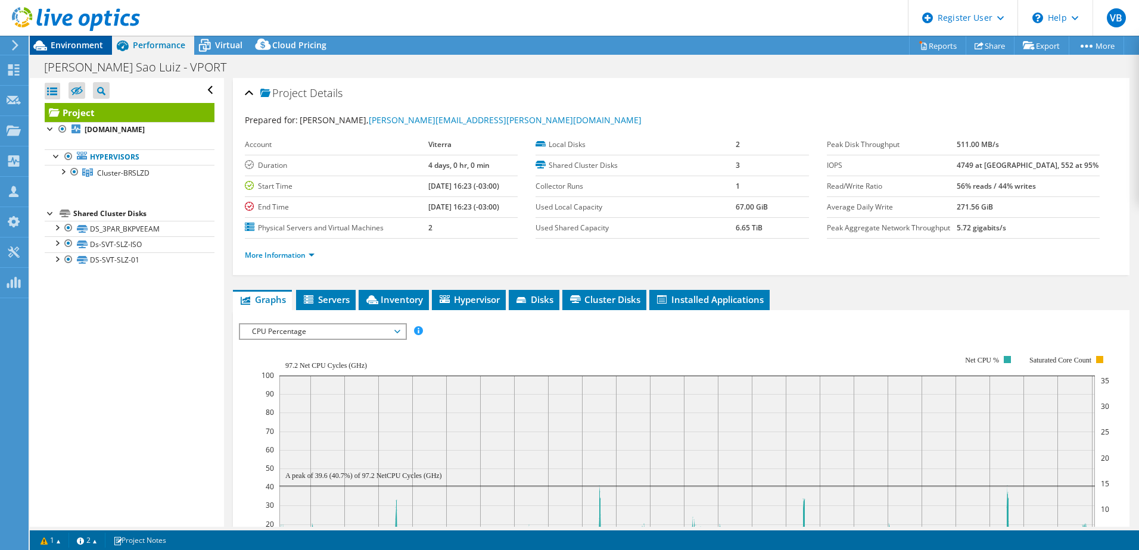
click at [66, 40] on span "Environment" at bounding box center [77, 44] width 52 height 11
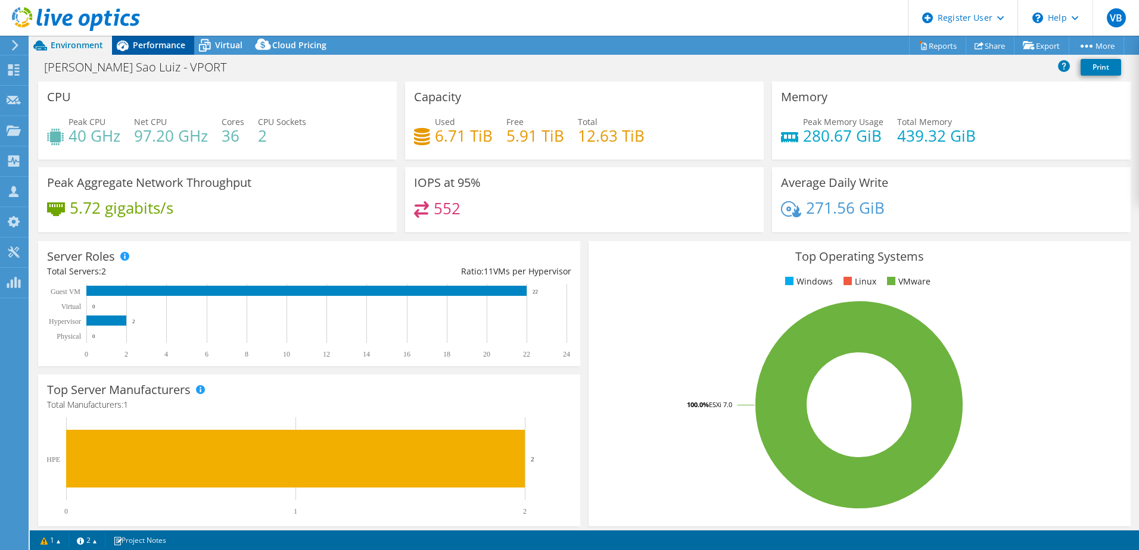
click at [144, 40] on span "Performance" at bounding box center [159, 44] width 52 height 11
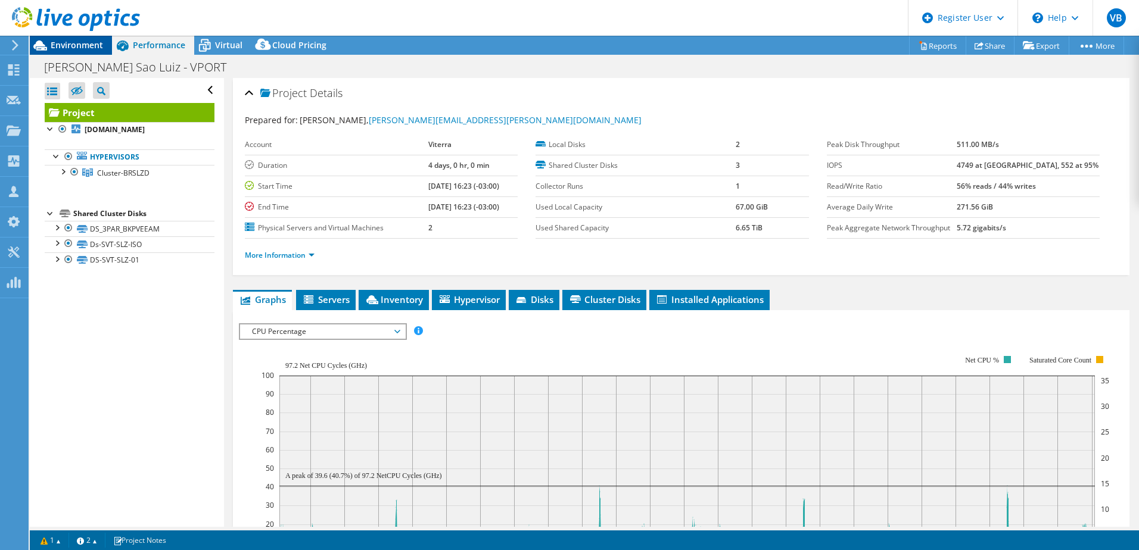
click at [79, 47] on span "Environment" at bounding box center [77, 44] width 52 height 11
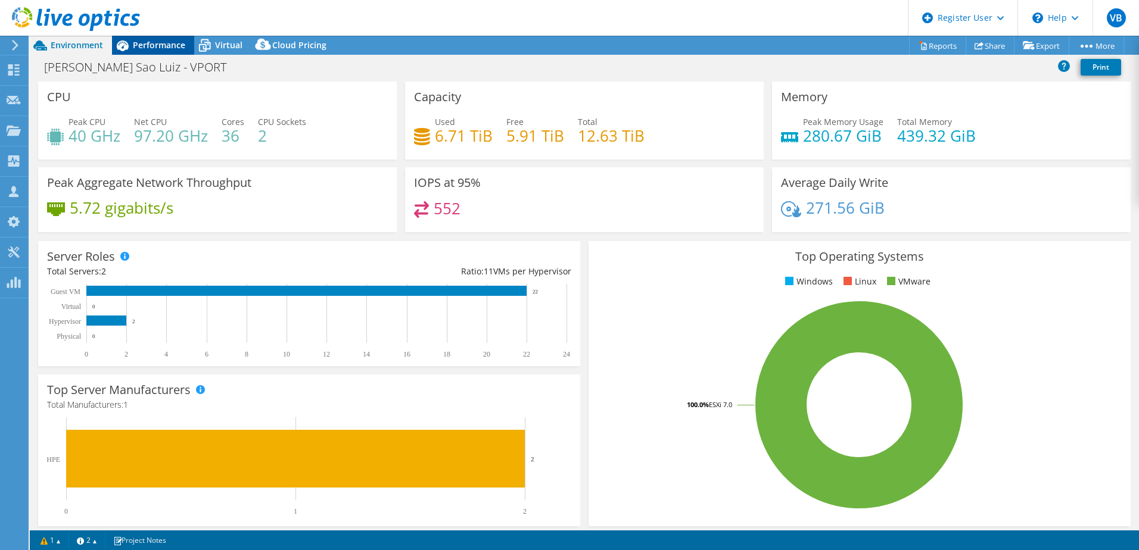
click at [148, 45] on span "Performance" at bounding box center [159, 44] width 52 height 11
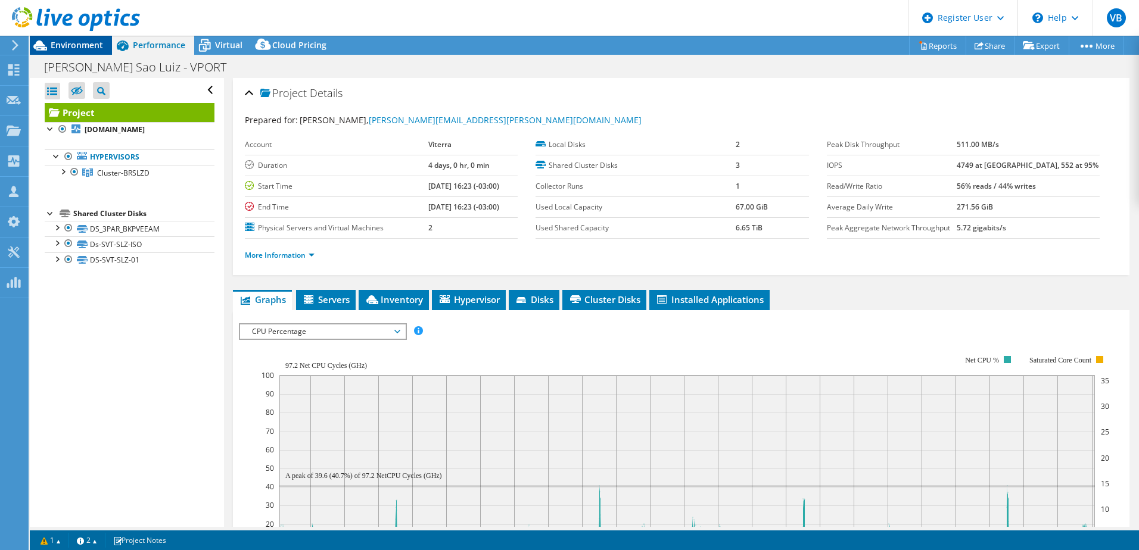
click at [71, 46] on span "Environment" at bounding box center [77, 44] width 52 height 11
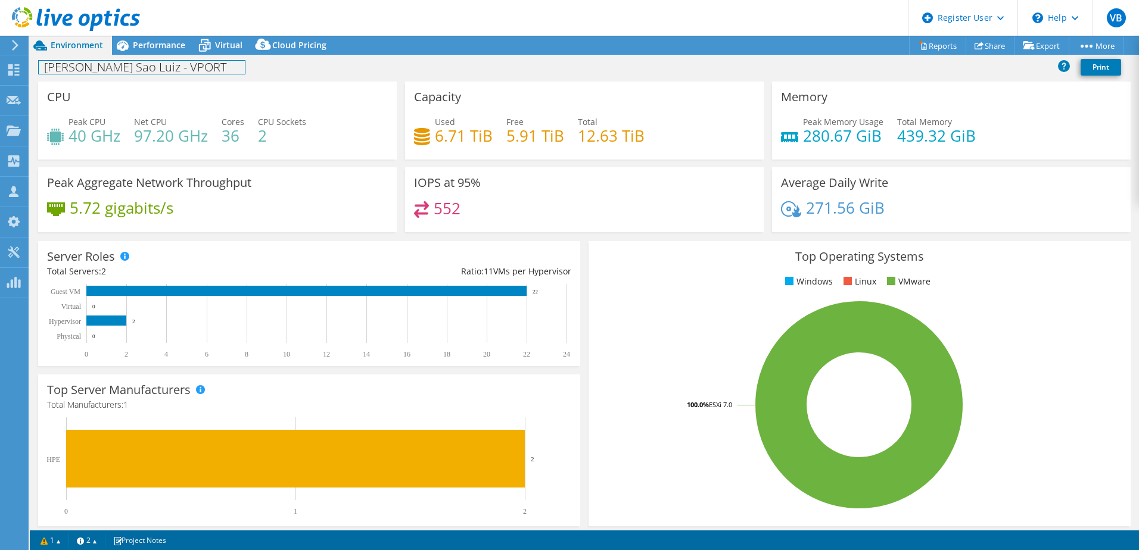
click at [158, 55] on div "[PERSON_NAME] Sao Luiz - VPORT Print" at bounding box center [584, 68] width 1109 height 27
click at [152, 46] on span "Performance" at bounding box center [159, 44] width 52 height 11
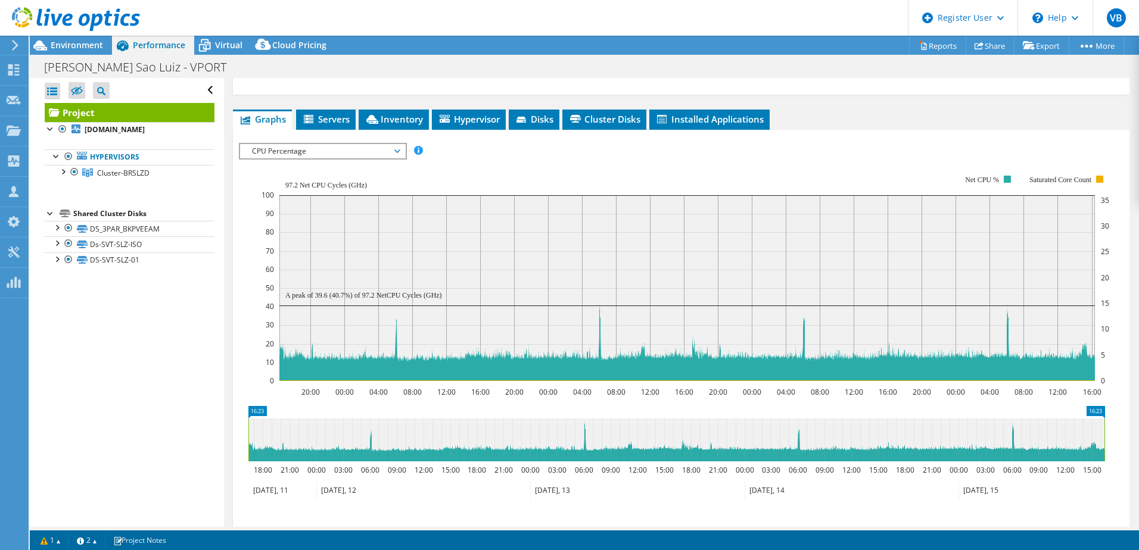
scroll to position [175, 0]
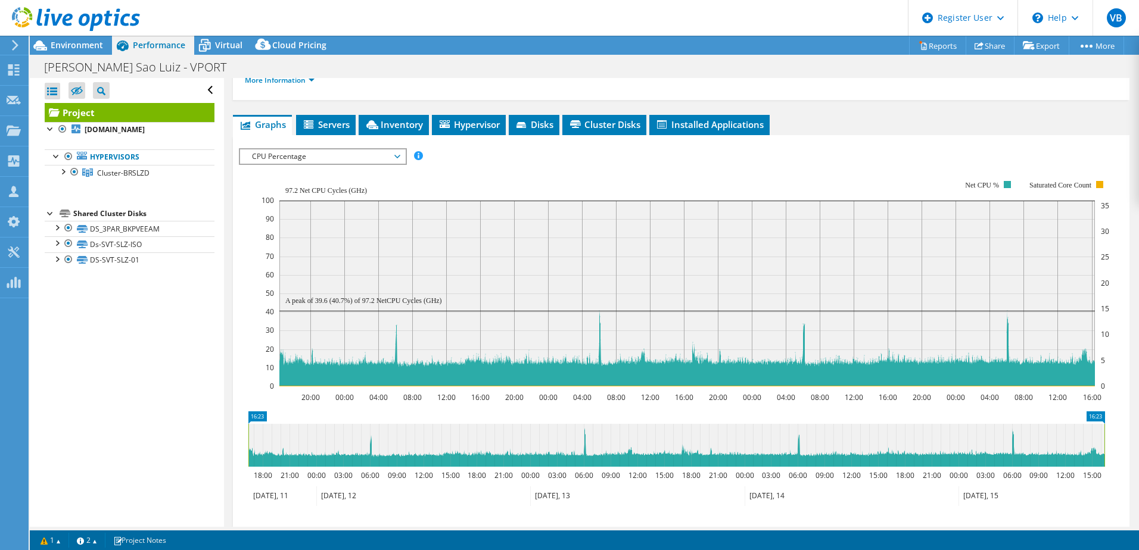
click at [345, 153] on span "CPU Percentage" at bounding box center [322, 156] width 153 height 14
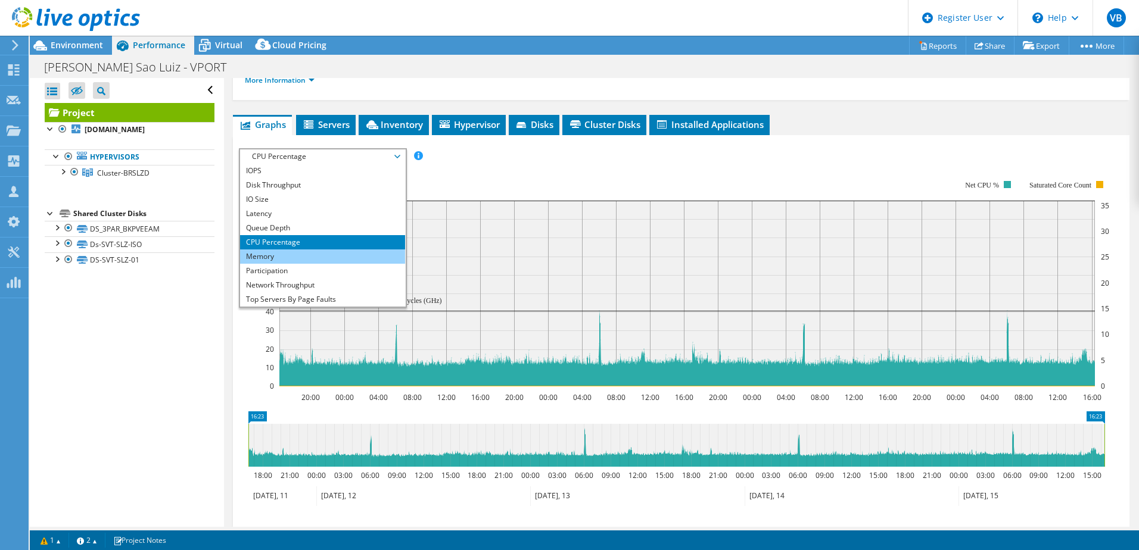
click at [294, 250] on li "Memory" at bounding box center [322, 257] width 165 height 14
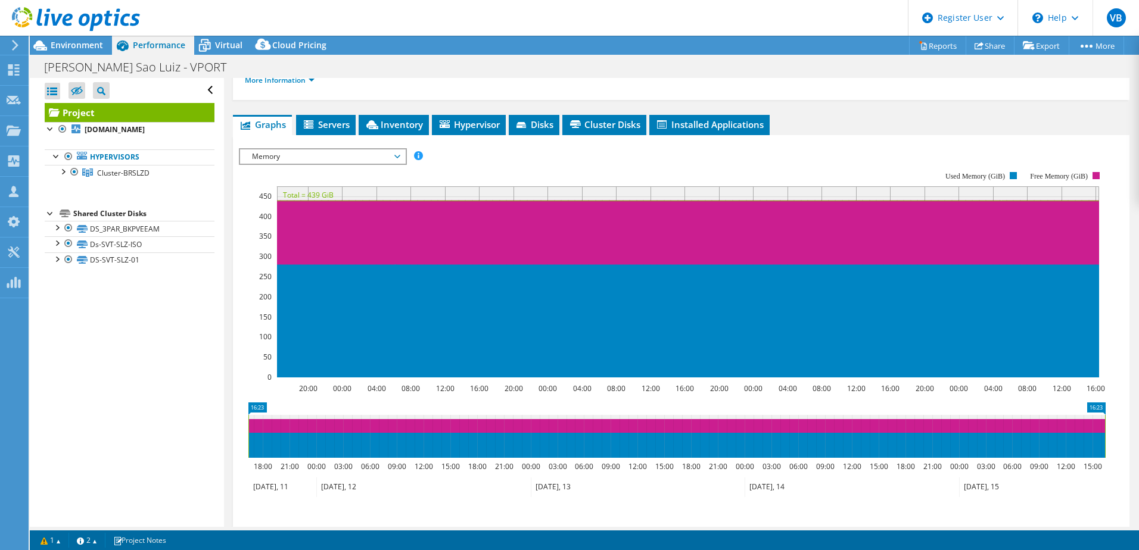
click at [376, 143] on div "IOPS Disk Throughput IO Size Latency Queue Depth CPU Percentage Memory Page Fau…" at bounding box center [681, 348] width 884 height 413
click at [372, 148] on div "Memory IOPS Disk Throughput IO Size Latency Queue Depth CPU Percentage Memory P…" at bounding box center [323, 156] width 168 height 17
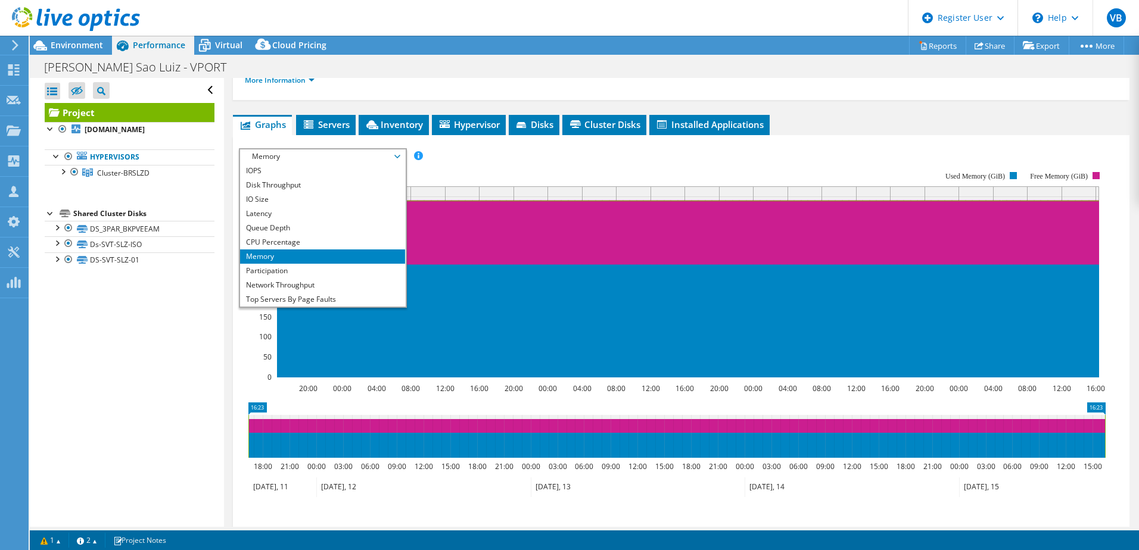
scroll to position [43, 0]
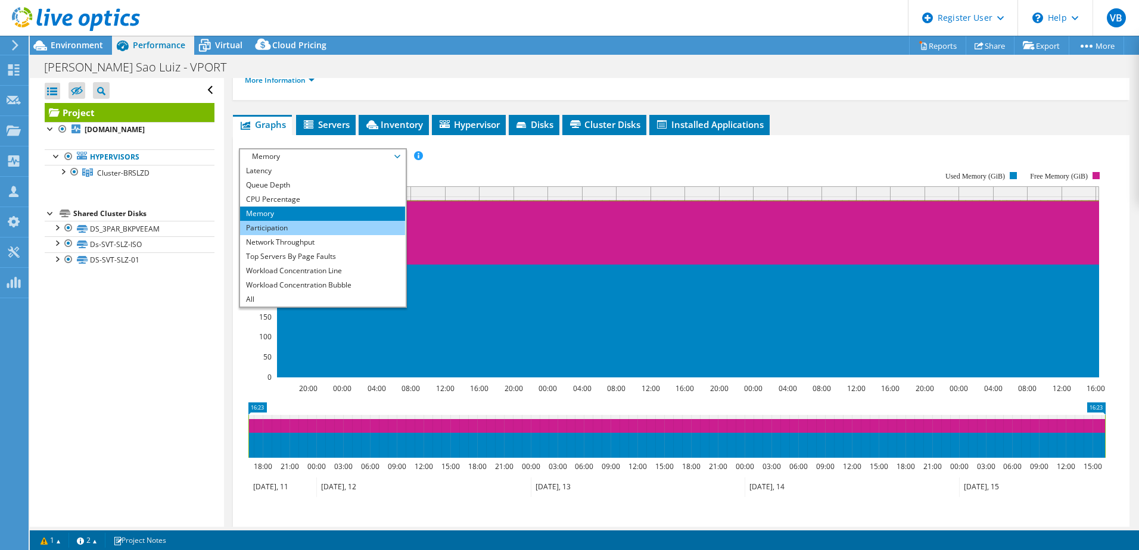
click at [291, 231] on li "Participation" at bounding box center [322, 228] width 165 height 14
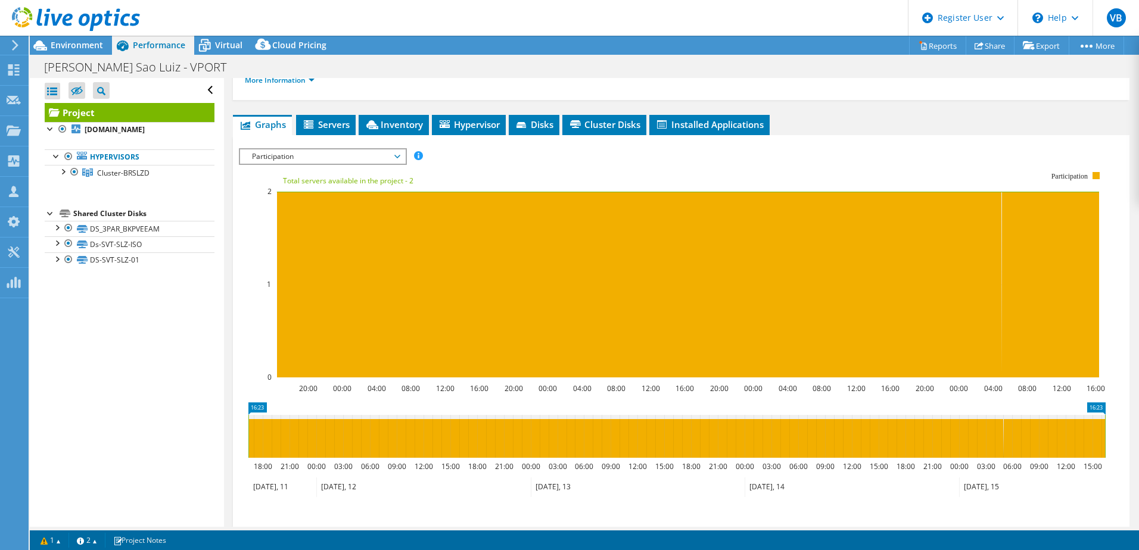
click at [361, 151] on span "Participation" at bounding box center [322, 156] width 153 height 14
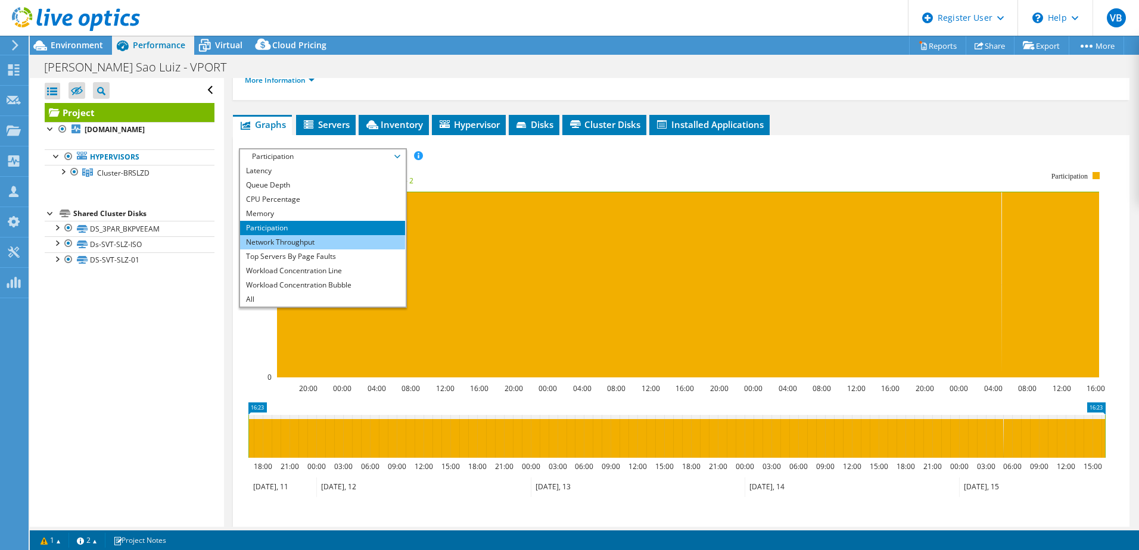
click at [305, 244] on li "Network Throughput" at bounding box center [322, 242] width 165 height 14
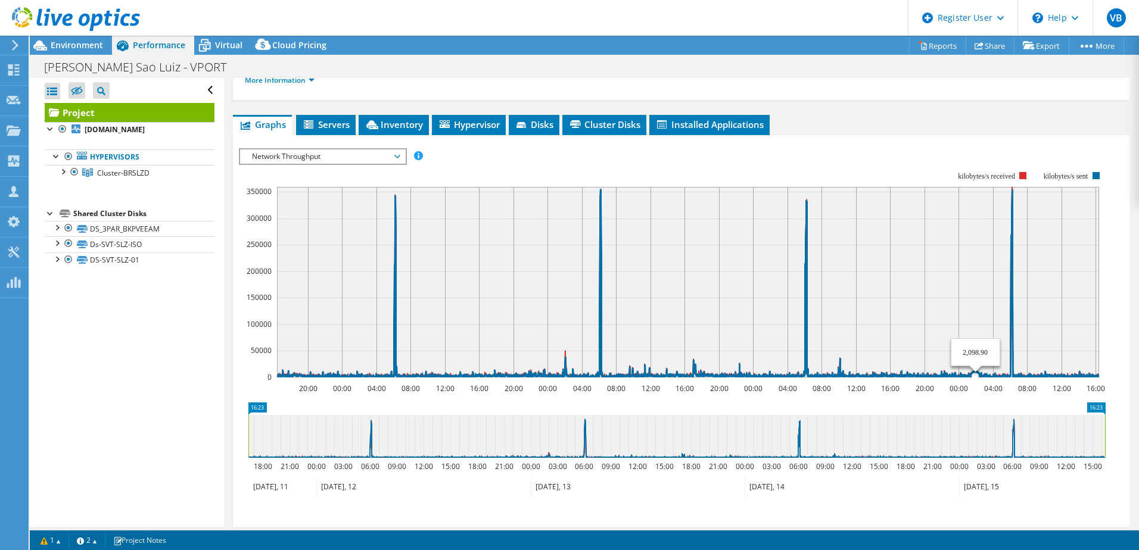
drag, startPoint x: 798, startPoint y: 192, endPoint x: 1019, endPoint y: 361, distance: 278.2
click at [1019, 361] on rect at bounding box center [688, 282] width 822 height 191
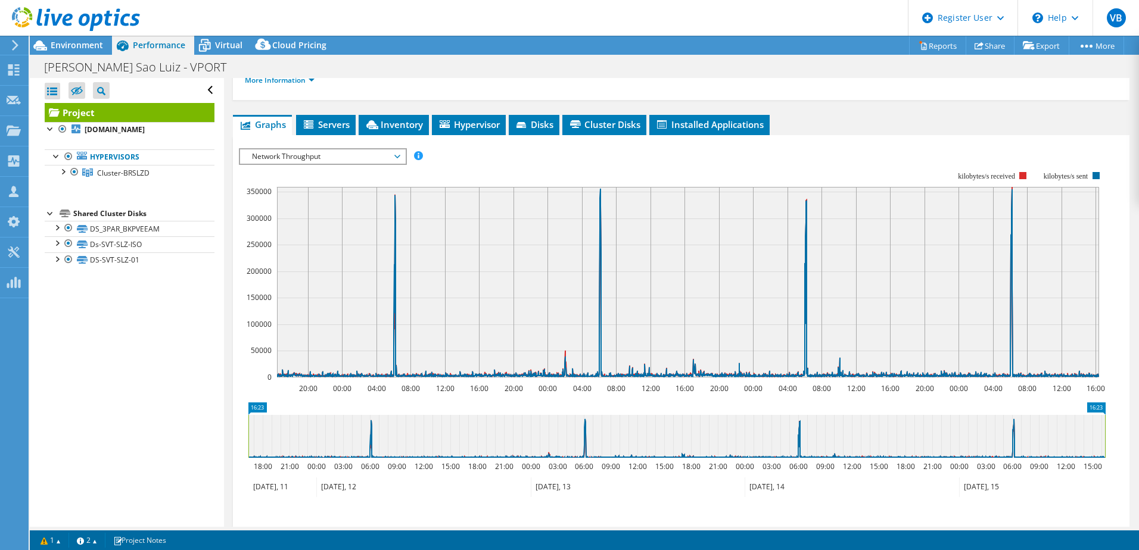
drag, startPoint x: 794, startPoint y: 443, endPoint x: 803, endPoint y: 443, distance: 8.3
click at [803, 443] on icon at bounding box center [676, 436] width 856 height 43
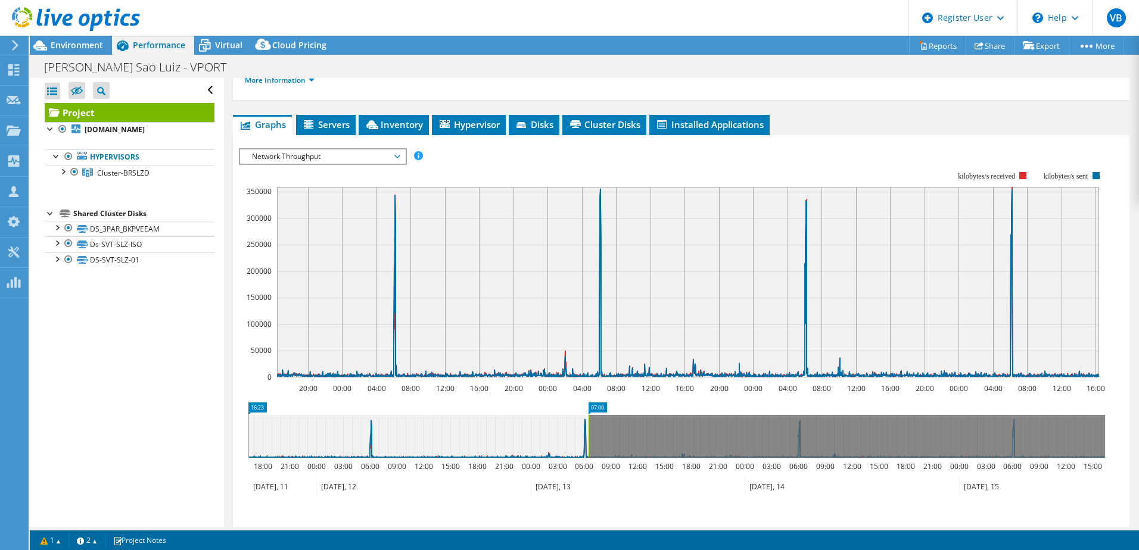
drag, startPoint x: 1100, startPoint y: 408, endPoint x: 584, endPoint y: 435, distance: 516.9
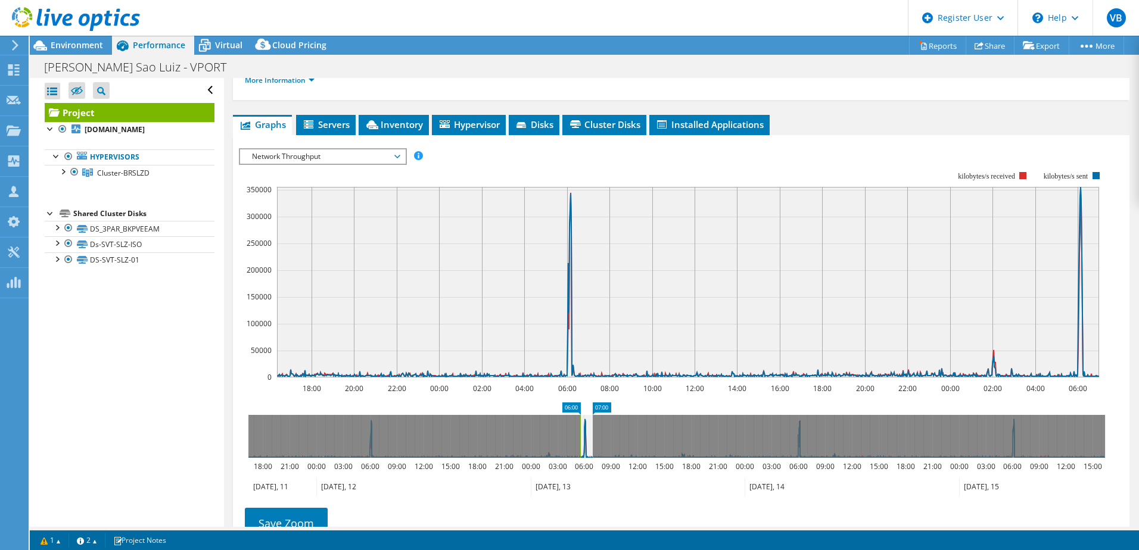
drag, startPoint x: 257, startPoint y: 410, endPoint x: 588, endPoint y: 394, distance: 332.0
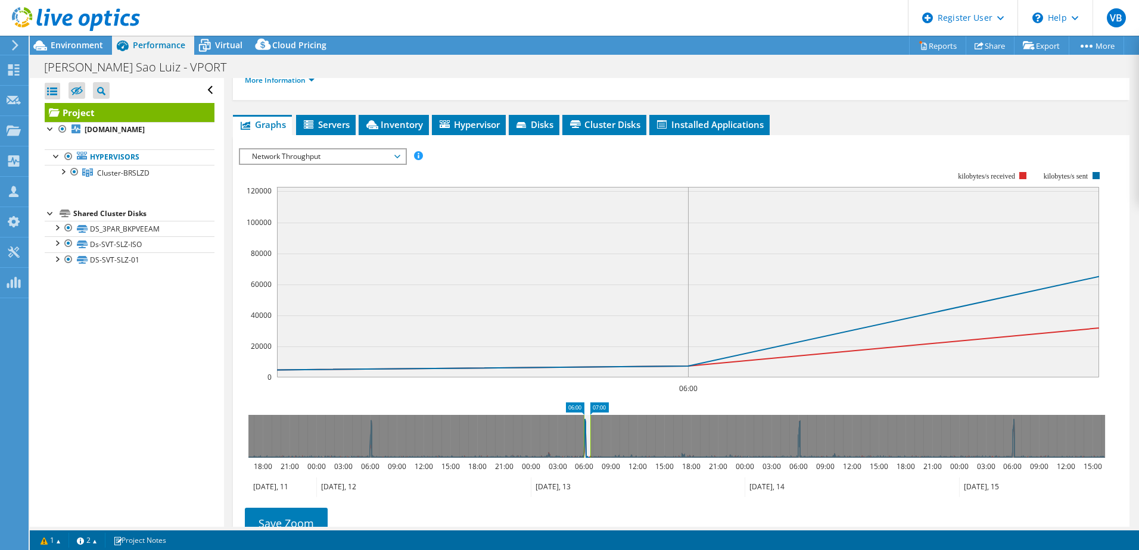
drag, startPoint x: 592, startPoint y: 408, endPoint x: 600, endPoint y: 408, distance: 7.8
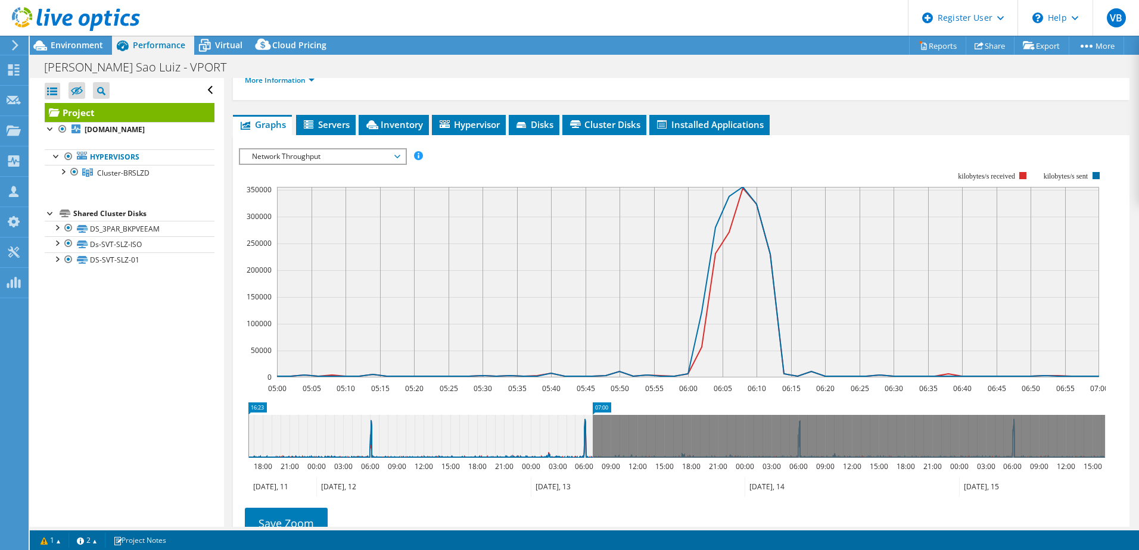
drag, startPoint x: 571, startPoint y: 406, endPoint x: 140, endPoint y: 441, distance: 432.5
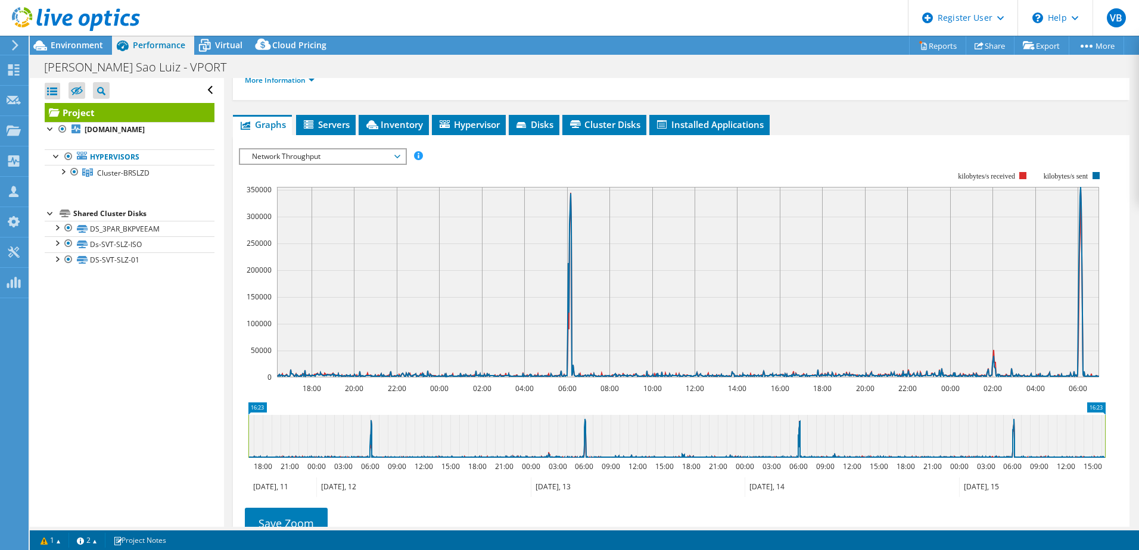
drag, startPoint x: 598, startPoint y: 407, endPoint x: 1473, endPoint y: 404, distance: 874.8
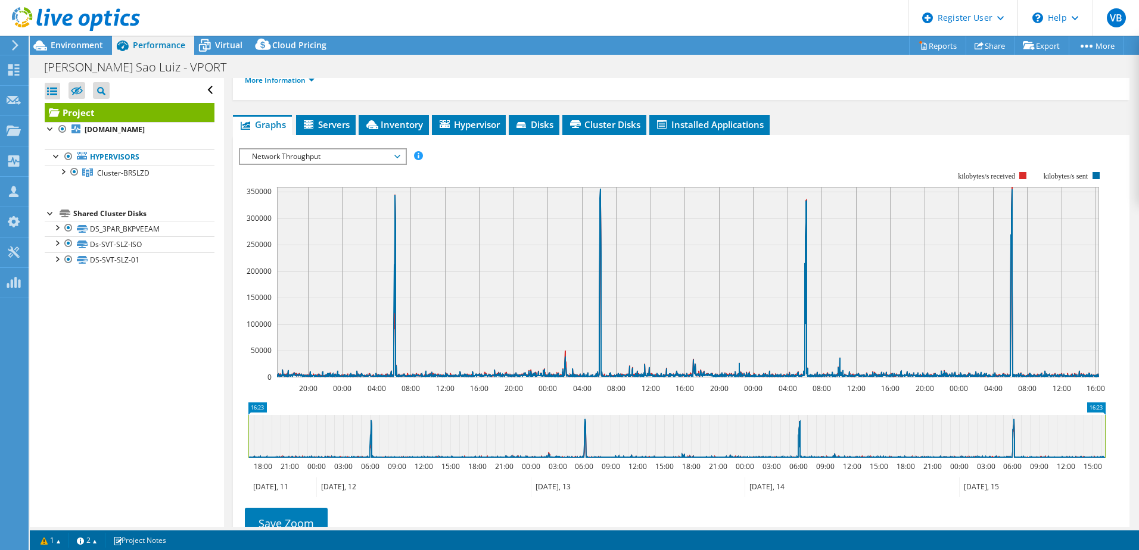
click at [383, 157] on span "Network Throughput" at bounding box center [322, 156] width 153 height 14
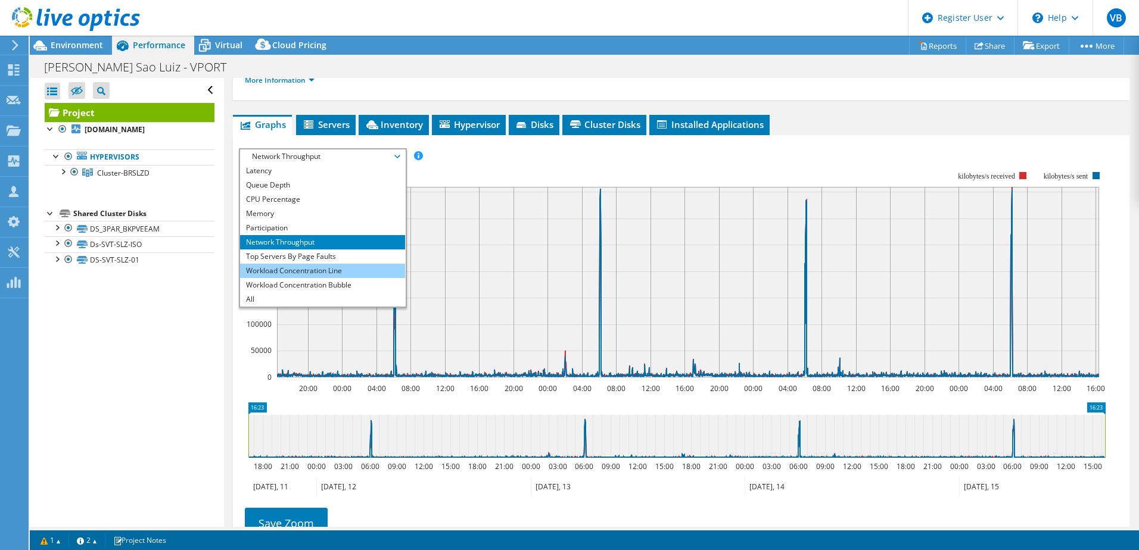
scroll to position [42, 0]
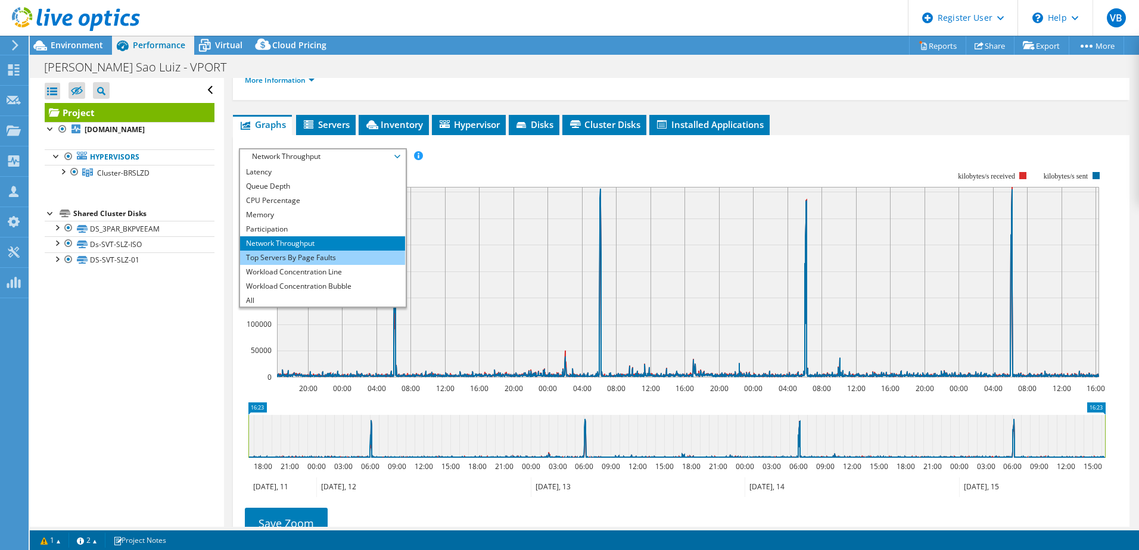
click at [330, 263] on li "Top Servers By Page Faults" at bounding box center [322, 258] width 165 height 14
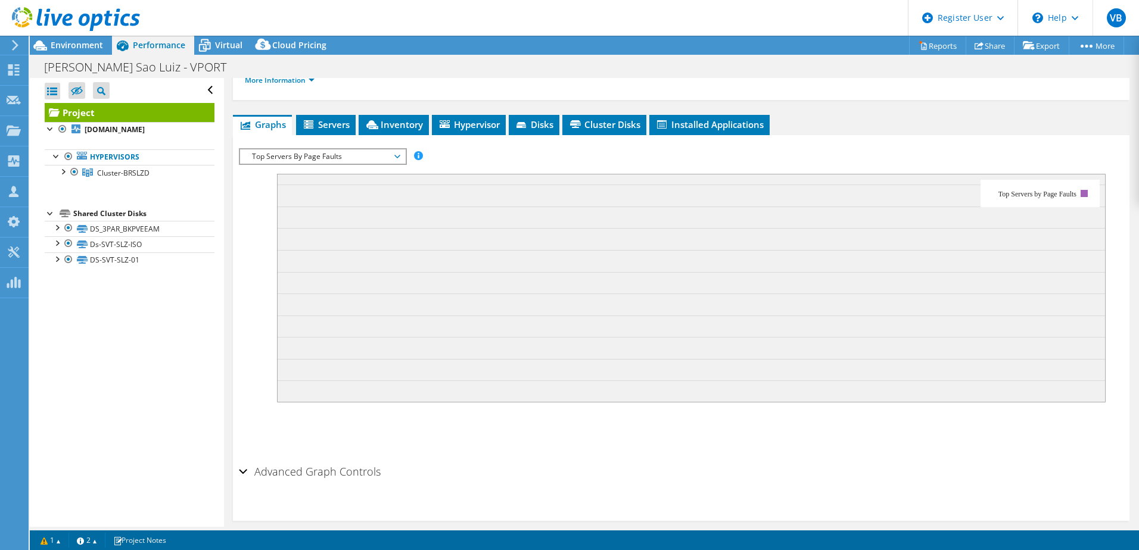
click at [381, 148] on div "Top Servers By Page Faults IOPS Disk Throughput IO Size Latency Queue Depth CPU…" at bounding box center [323, 156] width 168 height 17
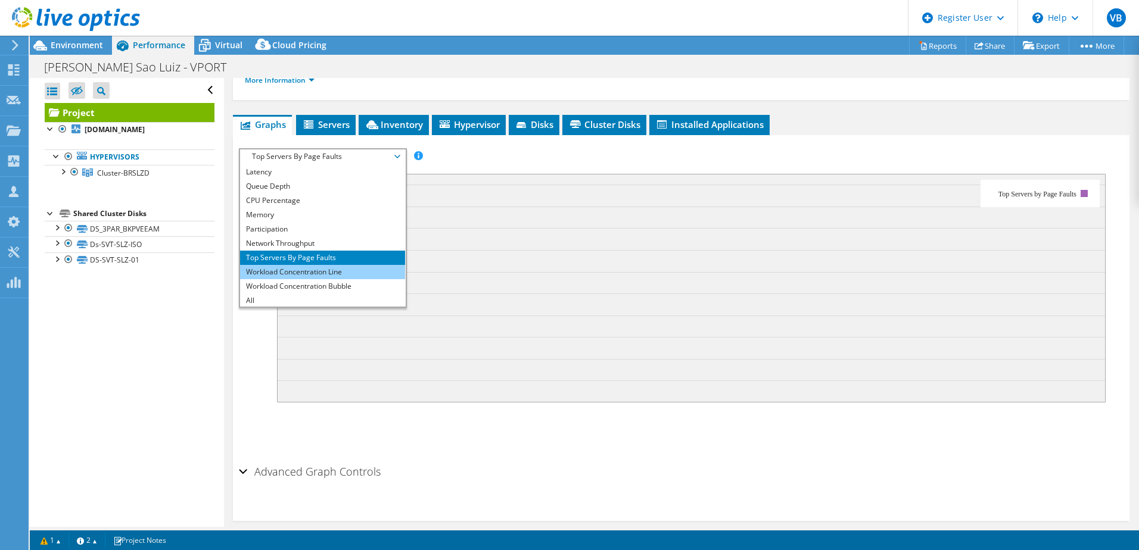
scroll to position [0, 0]
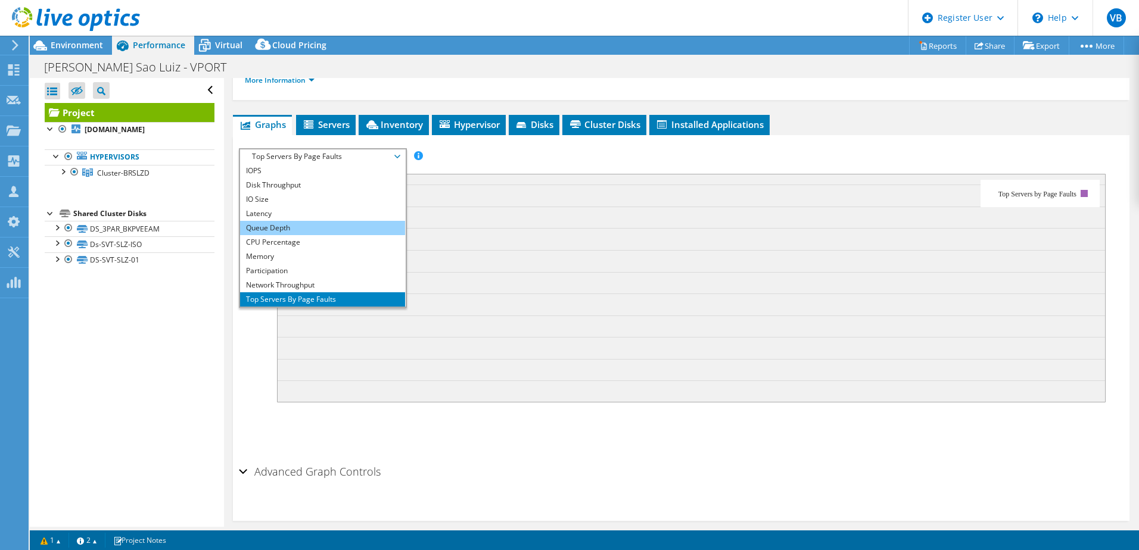
click at [291, 231] on li "Queue Depth" at bounding box center [322, 228] width 165 height 14
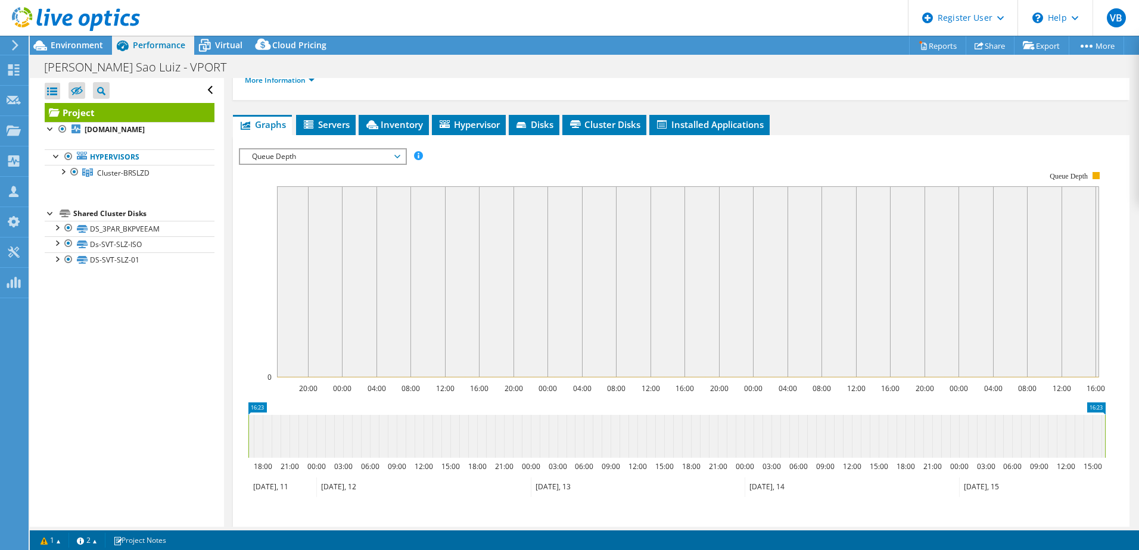
click at [402, 153] on span "Queue Depth" at bounding box center [322, 156] width 165 height 14
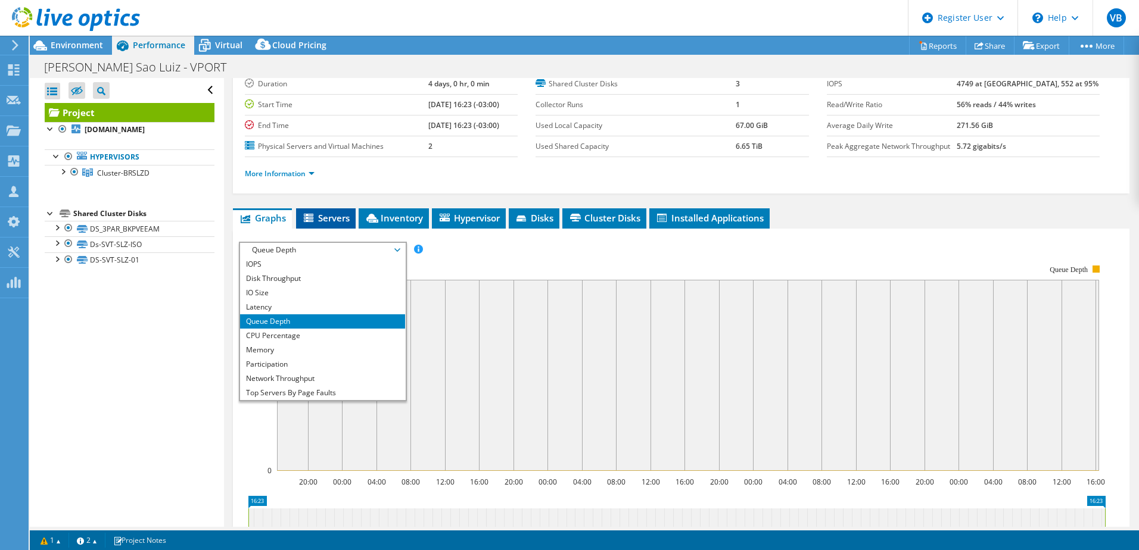
scroll to position [56, 0]
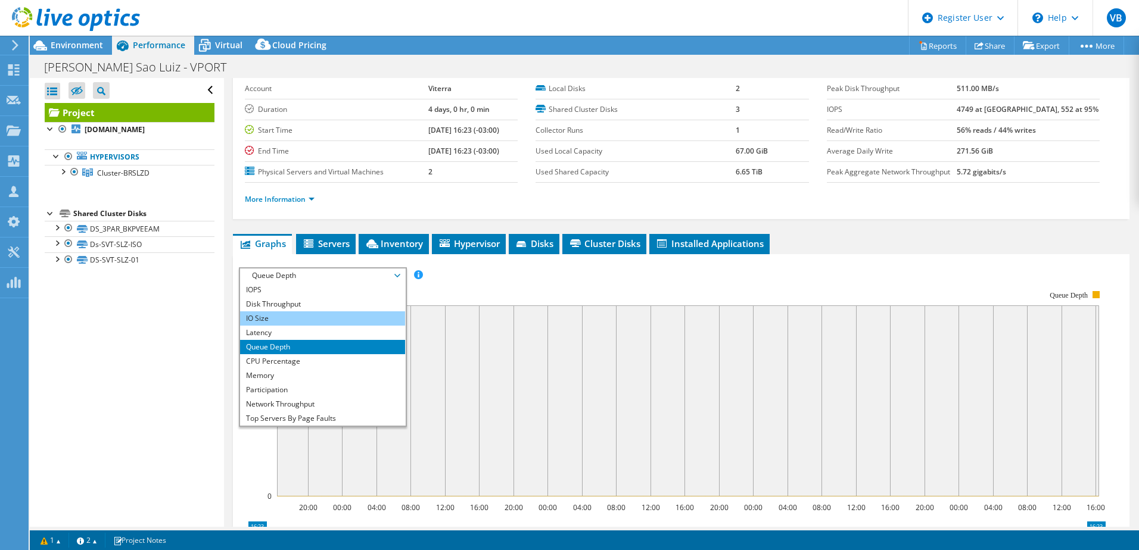
click at [293, 319] on li "IO Size" at bounding box center [322, 318] width 165 height 14
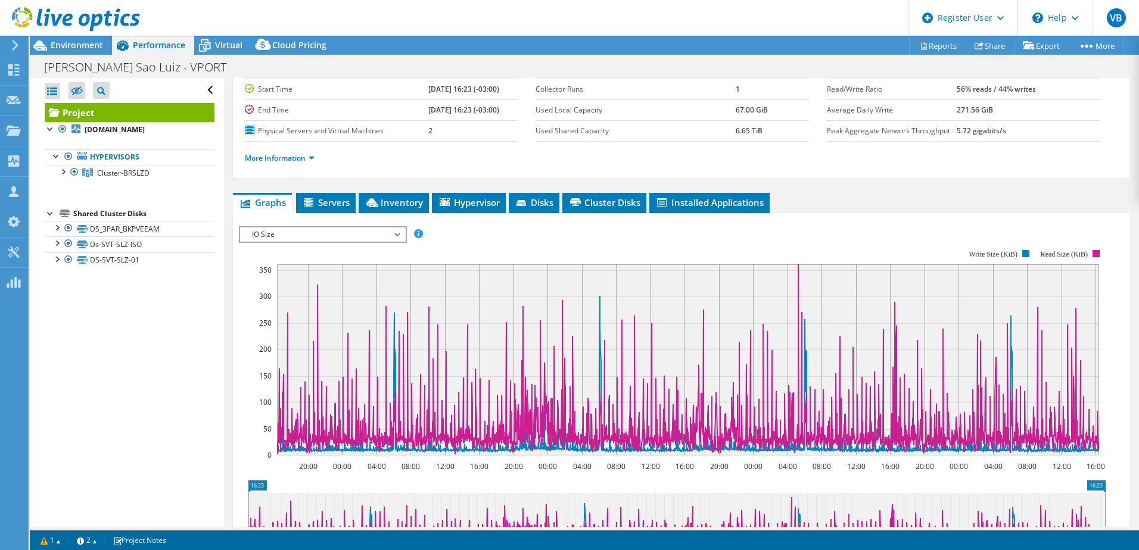
scroll to position [116, 0]
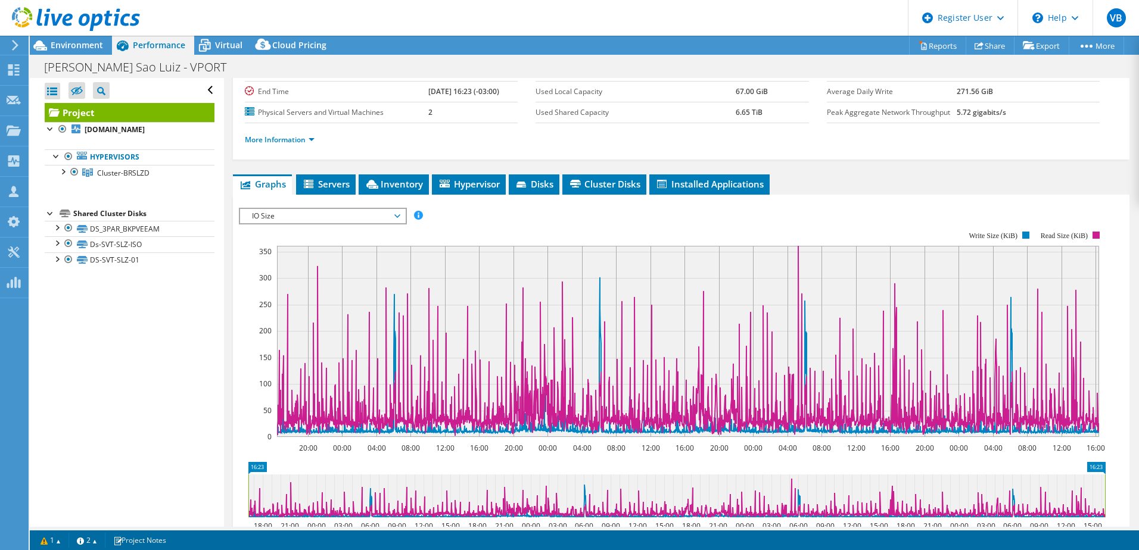
click at [392, 213] on span "IO Size" at bounding box center [322, 216] width 153 height 14
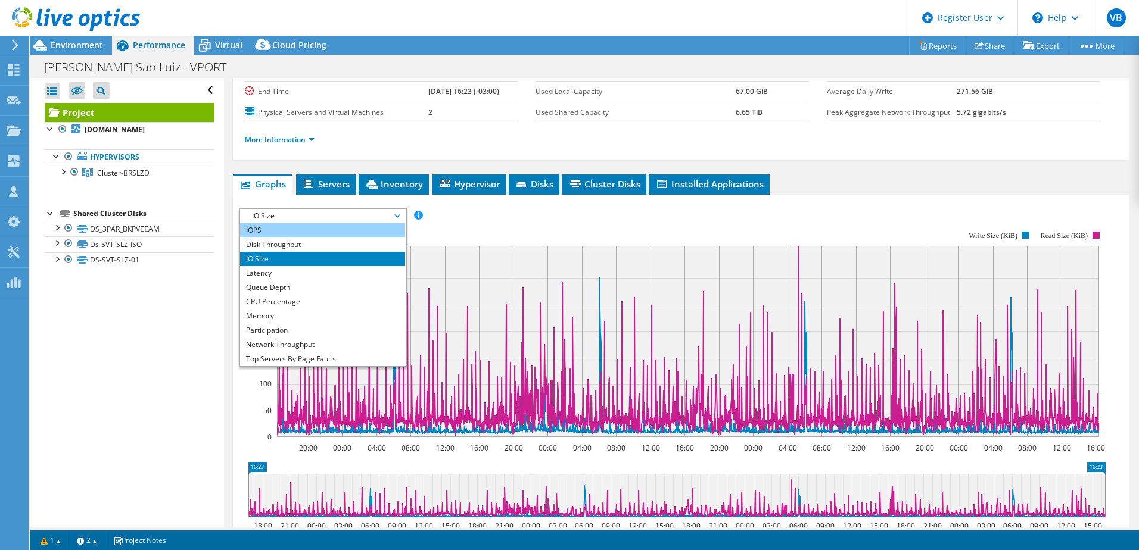
click at [277, 231] on li "IOPS" at bounding box center [322, 230] width 165 height 14
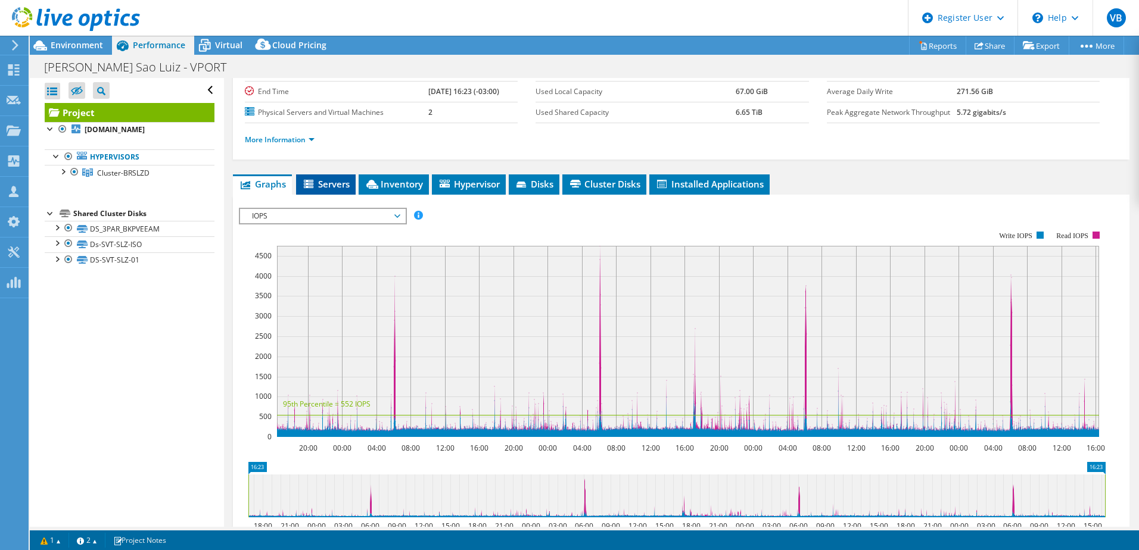
click at [332, 183] on span "Servers" at bounding box center [326, 184] width 48 height 12
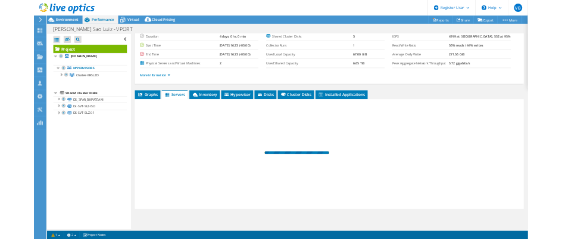
scroll to position [82, 0]
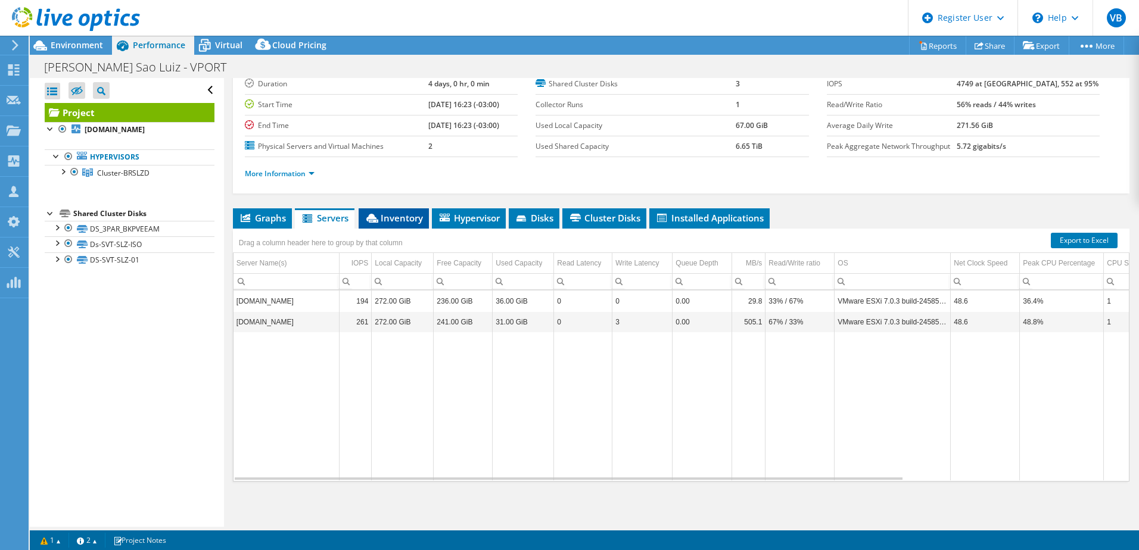
click at [394, 223] on span "Inventory" at bounding box center [393, 218] width 58 height 12
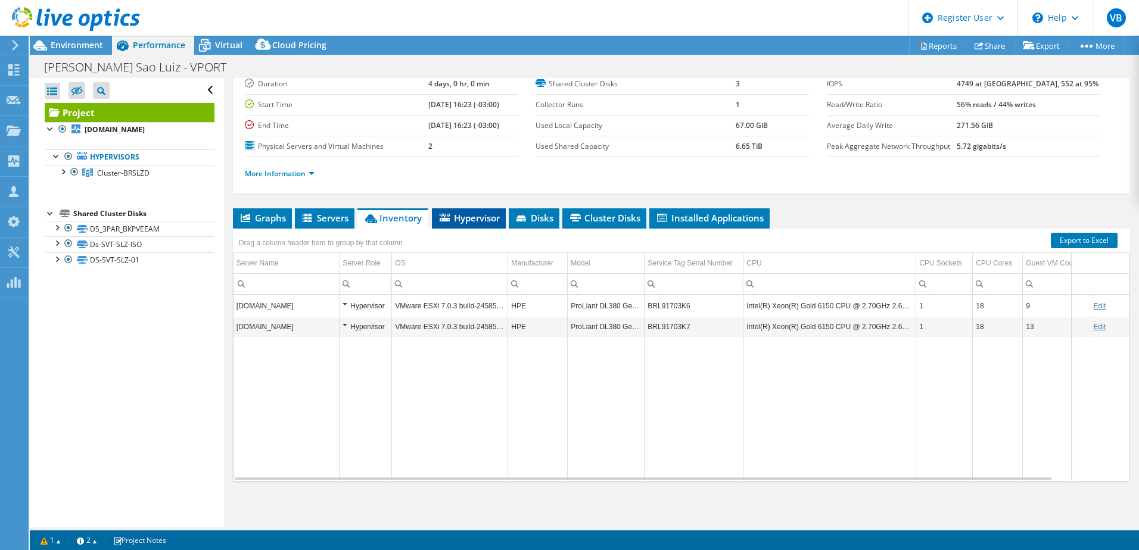
click at [469, 219] on span "Hypervisor" at bounding box center [469, 218] width 62 height 12
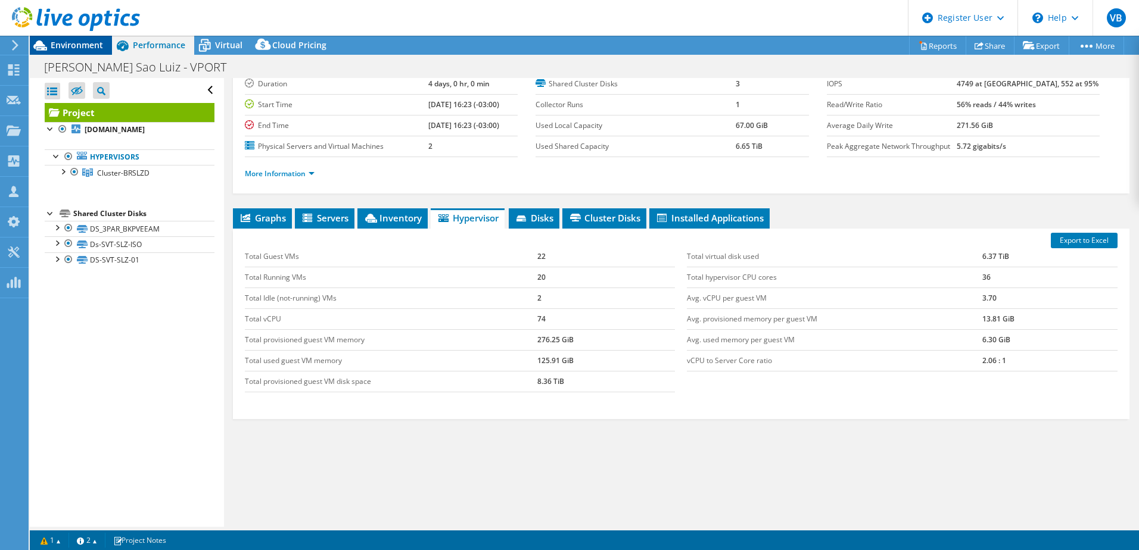
click at [86, 45] on span "Environment" at bounding box center [77, 44] width 52 height 11
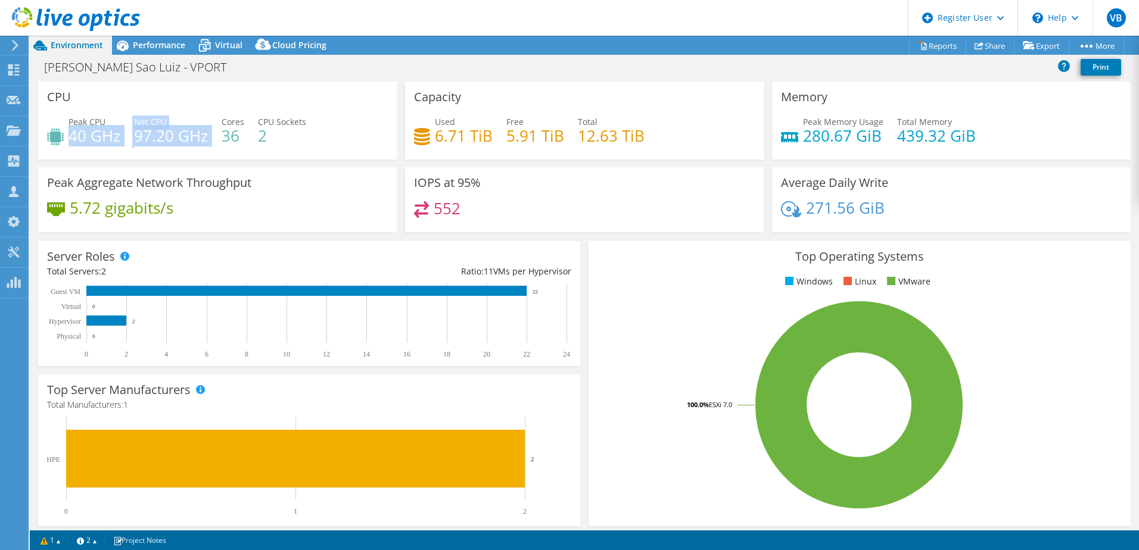
drag, startPoint x: 70, startPoint y: 144, endPoint x: 213, endPoint y: 141, distance: 143.0
click at [213, 141] on div "Peak CPU 40 GHz Net CPU 97.20 GHz Cores 36 CPU Sockets 2" at bounding box center [217, 135] width 341 height 39
drag, startPoint x: 802, startPoint y: 138, endPoint x: 849, endPoint y: 135, distance: 47.7
click at [849, 135] on h4 "280.67 GiB" at bounding box center [843, 135] width 80 height 13
drag, startPoint x: 849, startPoint y: 135, endPoint x: 806, endPoint y: 138, distance: 43.6
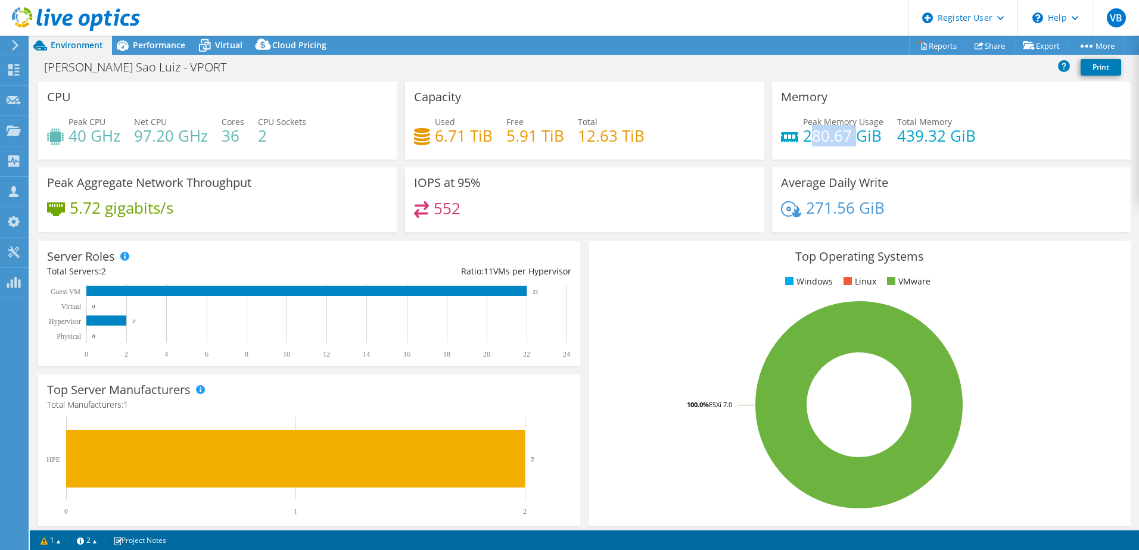
click at [806, 138] on h4 "280.67 GiB" at bounding box center [843, 135] width 80 height 13
drag, startPoint x: 800, startPoint y: 137, endPoint x: 841, endPoint y: 137, distance: 41.1
click at [841, 137] on h4 "280.67 GiB" at bounding box center [843, 135] width 80 height 13
